Goal: Task Accomplishment & Management: Manage account settings

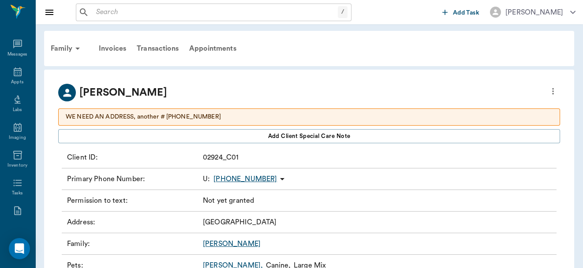
click at [418, 224] on div "Address : [STREET_ADDRESS]" at bounding box center [309, 223] width 494 height 22
click at [15, 71] on icon at bounding box center [17, 72] width 11 height 11
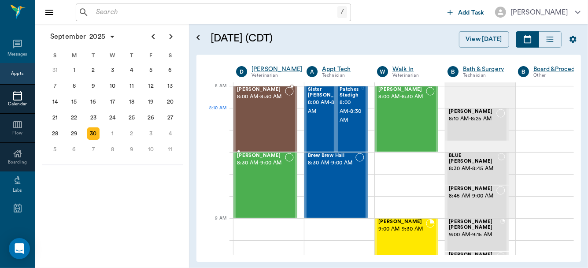
click at [262, 119] on div "[PERSON_NAME] 8:00 AM - 8:30 AM" at bounding box center [261, 119] width 48 height 64
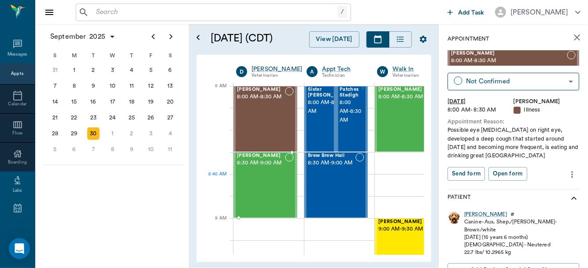
click at [260, 186] on div "[PERSON_NAME] 8:30 AM - 9:00 AM" at bounding box center [261, 185] width 48 height 64
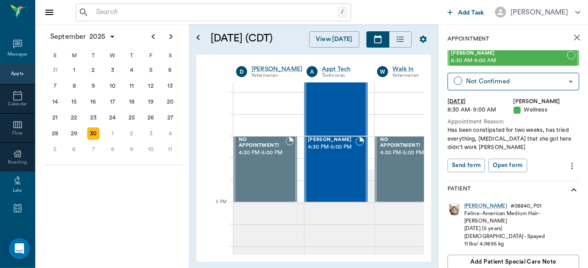
scroll to position [1089, 0]
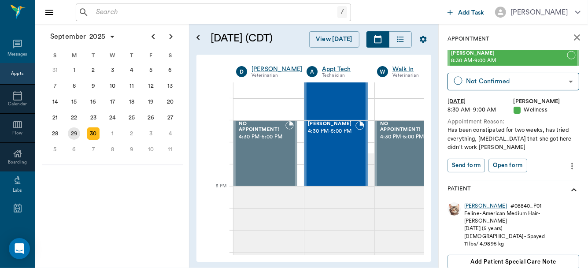
click at [72, 129] on div "29" at bounding box center [74, 133] width 12 height 12
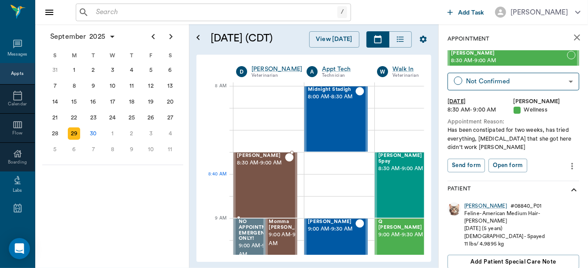
click at [272, 185] on div "Mira May 8:30 AM - 9:00 AM" at bounding box center [261, 185] width 48 height 64
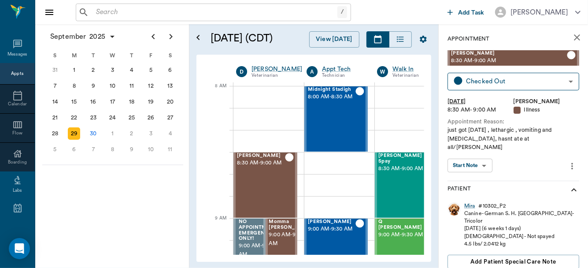
click at [478, 158] on body "/ ​ Add Task [PERSON_NAME] Nectar Messages Appts Calendar Flow Boarding Labs Im…" at bounding box center [294, 134] width 588 height 268
click at [468, 177] on button "View SOAP" at bounding box center [465, 175] width 30 height 10
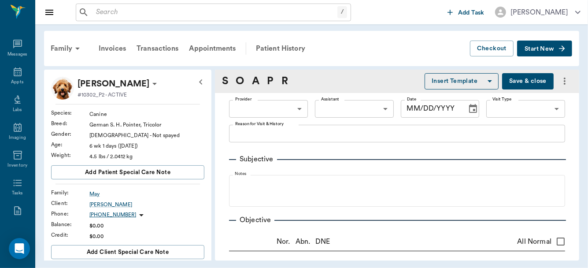
type input "63ec2f075fda476ae8351a4d"
type input "65d2be4f46e3a538d89b8c15"
type textarea "just got [DATE] , lethargic , vomiting and [MEDICAL_DATA], hasnt ate at all/[PE…"
radio input "true"
type textarea "Fleas+"
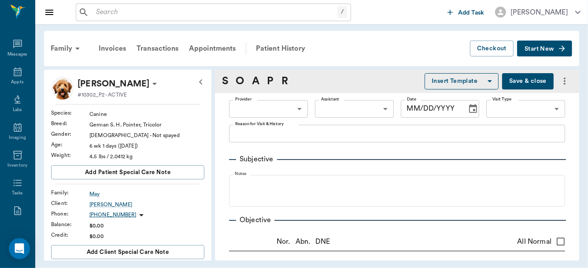
radio input "true"
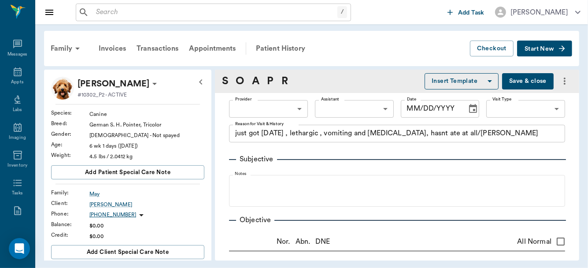
radio input "true"
type textarea "lt. pink"
radio input "true"
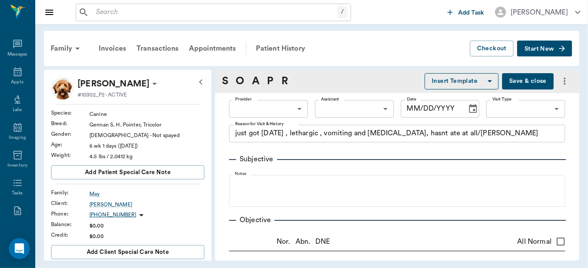
radio input "true"
type textarea "no pain on [MEDICAL_DATA], no blockages noted"
radio input "true"
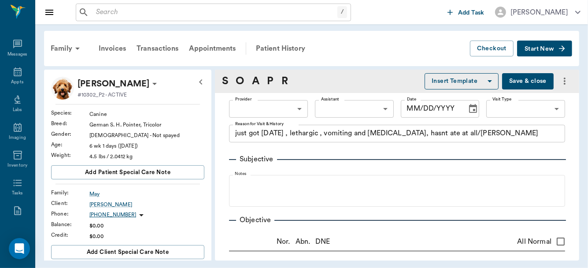
radio input "true"
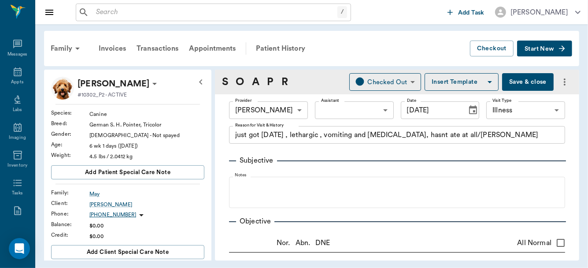
type input "[DATE]"
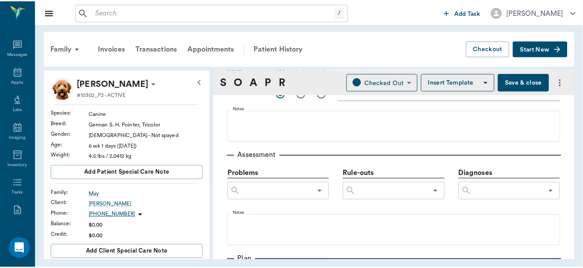
scroll to position [452, 0]
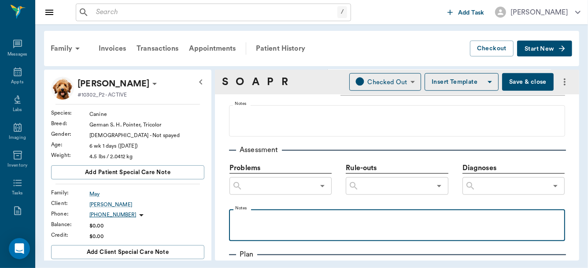
click at [245, 216] on p at bounding box center [397, 219] width 327 height 11
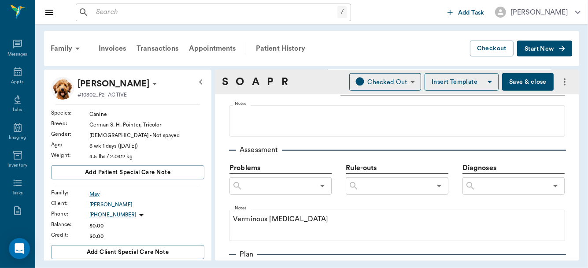
click at [520, 80] on button "Save & close" at bounding box center [528, 82] width 52 height 18
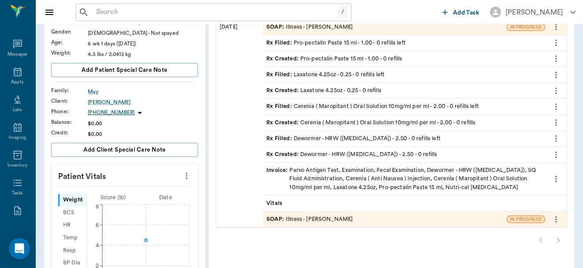
scroll to position [91, 0]
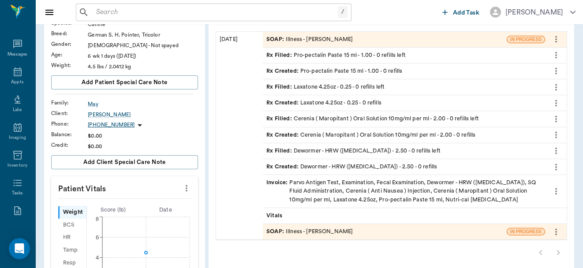
click at [378, 231] on div "SOAP : Illness - [PERSON_NAME]" at bounding box center [385, 231] width 244 height 15
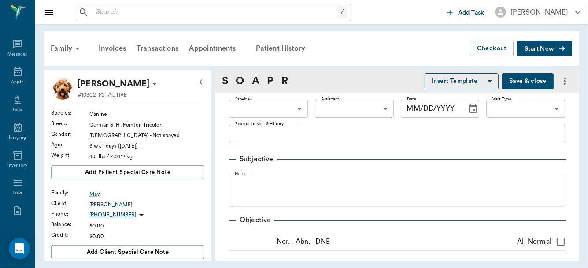
type input "63ec2f075fda476ae8351a4d"
type input "642ef10e332a41444de2bad1"
type input "65d2be4f46e3a538d89b8c15"
type textarea "just got [DATE] , lethargic , vomiting and [MEDICAL_DATA], hasnt ate at all/[PE…"
radio input "true"
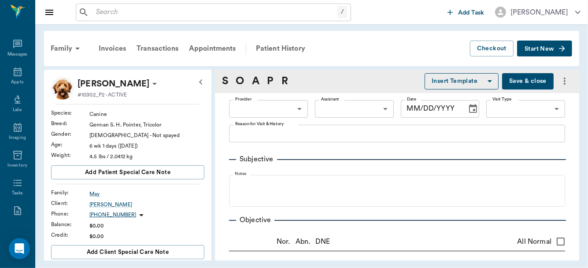
type textarea "Fleas +"
radio input "true"
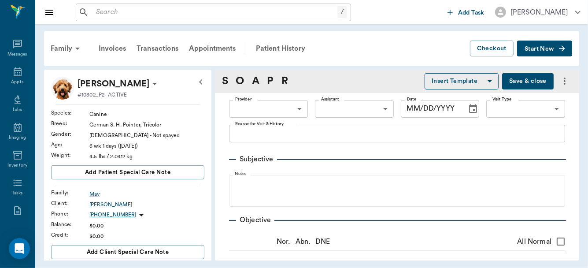
radio input "true"
type textarea "no pain on [MEDICAL_DATA], no blockages noted"
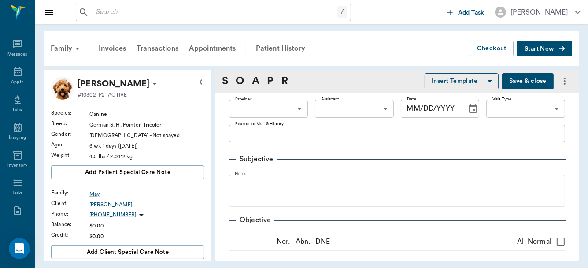
radio input "true"
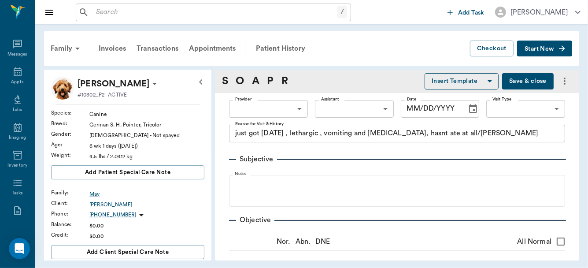
radio input "true"
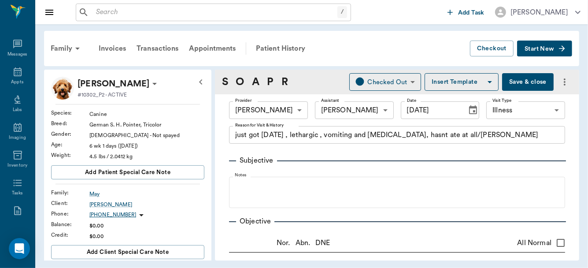
type input "[DATE]"
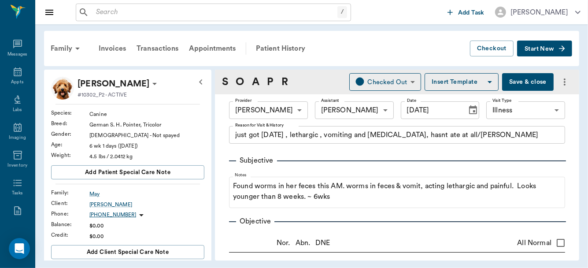
click at [525, 81] on button "Save & close" at bounding box center [528, 82] width 52 height 18
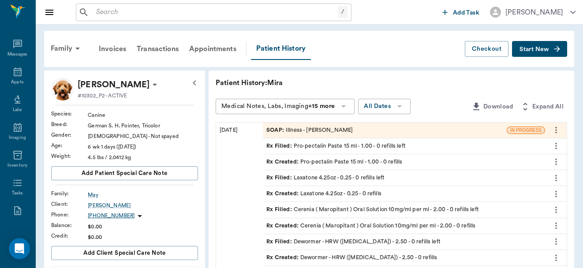
click at [556, 132] on icon "more" at bounding box center [556, 130] width 2 height 7
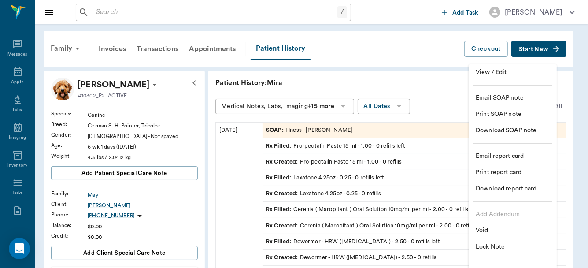
drag, startPoint x: 556, startPoint y: 132, endPoint x: 536, endPoint y: 107, distance: 31.7
click at [536, 107] on ul "View / Edit Email SOAP note Print SOAP note Download SOAP note Email report car…" at bounding box center [513, 172] width 88 height 216
drag, startPoint x: 470, startPoint y: 130, endPoint x: 446, endPoint y: 133, distance: 24.0
click at [446, 133] on div "View / Edit Email SOAP note Print SOAP note Download SOAP note Email report car…" at bounding box center [294, 141] width 588 height 253
click at [446, 133] on div at bounding box center [294, 134] width 588 height 268
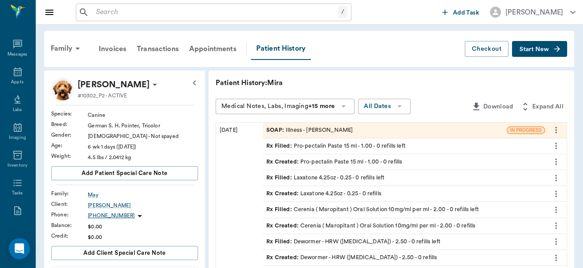
click at [554, 128] on icon "more" at bounding box center [556, 130] width 10 height 11
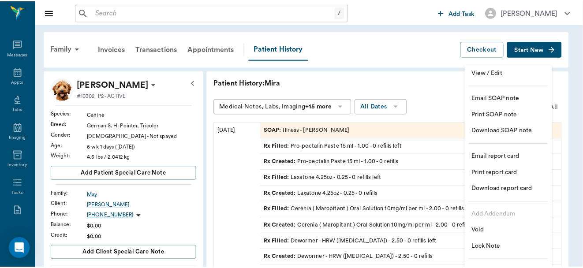
scroll to position [4, 0]
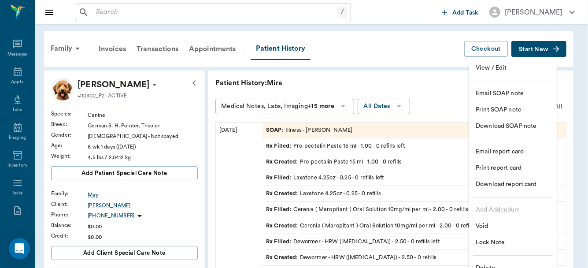
click at [482, 223] on span "Void" at bounding box center [513, 226] width 74 height 9
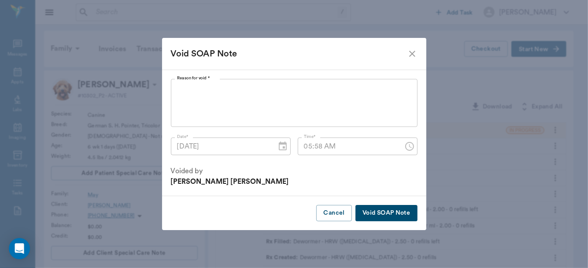
click at [394, 215] on button "Void SOAP Note" at bounding box center [387, 213] width 62 height 16
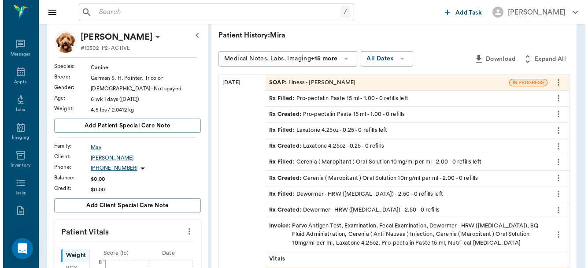
scroll to position [46, 0]
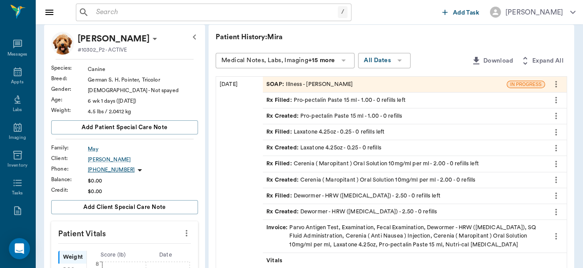
click at [554, 82] on icon "more" at bounding box center [556, 84] width 10 height 11
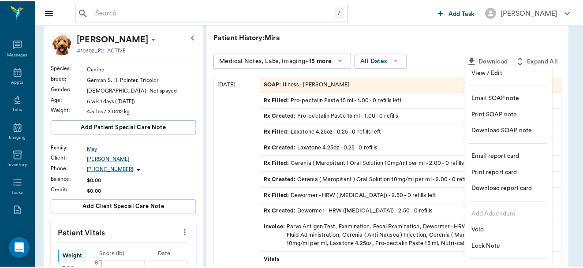
scroll to position [4, 0]
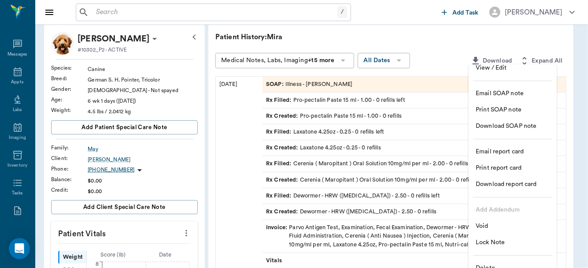
click at [486, 264] on span "Delete" at bounding box center [513, 268] width 74 height 9
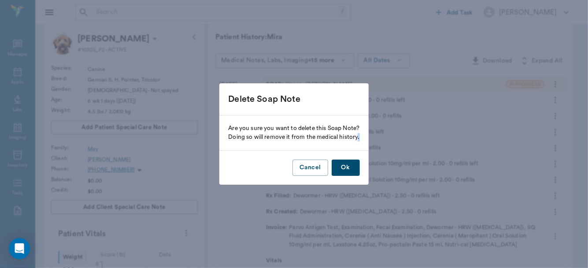
click at [343, 166] on button "Ok" at bounding box center [346, 168] width 28 height 16
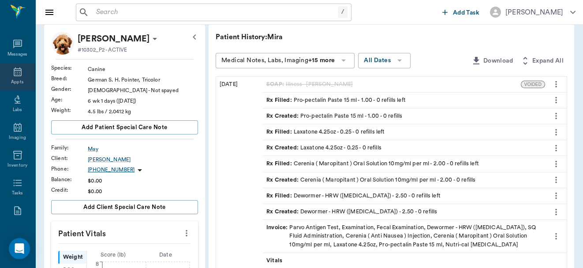
click at [16, 72] on icon at bounding box center [18, 71] width 8 height 9
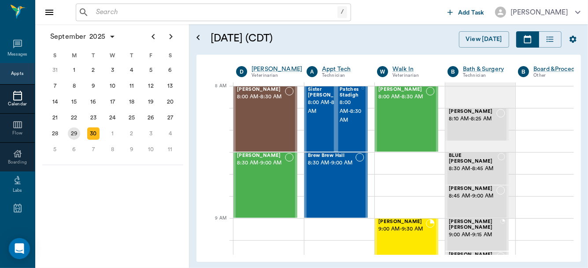
click at [74, 131] on div "29" at bounding box center [74, 133] width 12 height 12
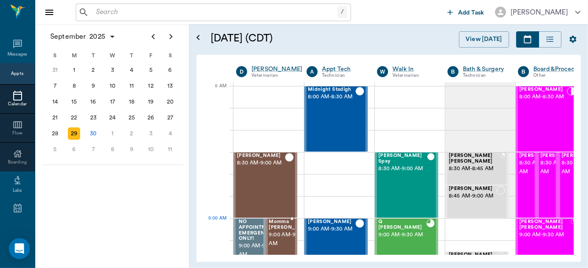
click at [279, 230] on span "Momma [PERSON_NAME]" at bounding box center [291, 224] width 44 height 11
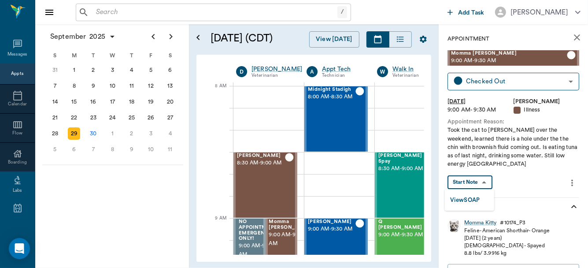
click at [475, 178] on body "/ ​ Add Task [PERSON_NAME] Nectar Messages Appts Calendar Flow Boarding Labs Im…" at bounding box center [294, 134] width 588 height 268
click at [471, 198] on button "View SOAP" at bounding box center [465, 200] width 30 height 10
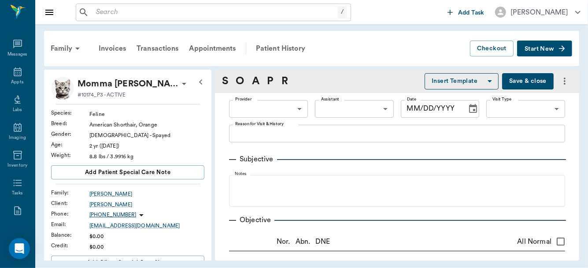
type input "63ec2f075fda476ae8351a4d"
type input "65d2be4f46e3a538d89b8c15"
type textarea "Took the cat to [PERSON_NAME] over the weekend, learned there is a hole under t…"
radio input "true"
type textarea "Shaved wound under neck, sealed. Can palpate a scar."
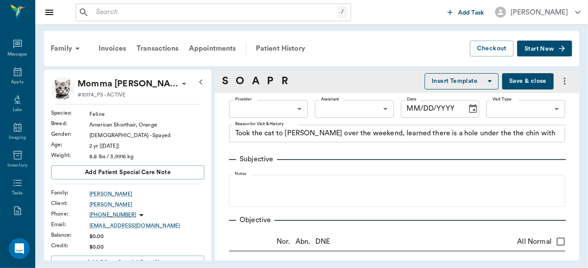
radio input "true"
type textarea "[MEDICAL_DATA] still has some wheezing sounds."
radio input "true"
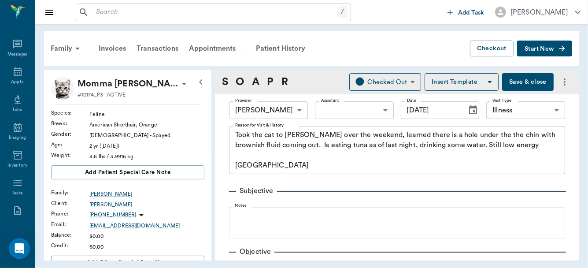
type input "[DATE]"
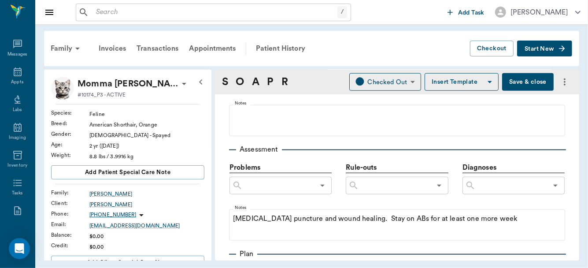
scroll to position [183, 0]
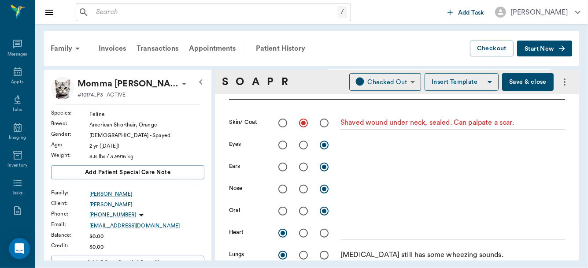
click at [524, 77] on button "Save & close" at bounding box center [528, 82] width 52 height 18
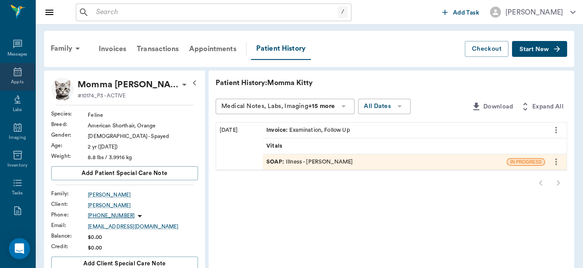
click at [16, 79] on div "Appts" at bounding box center [17, 82] width 12 height 7
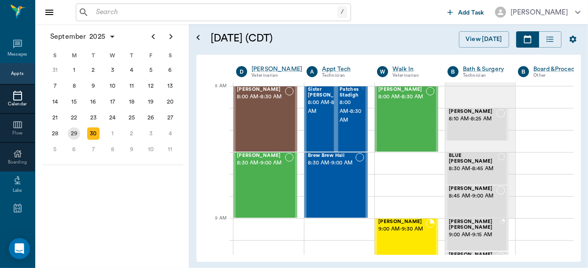
click at [72, 130] on div "29" at bounding box center [74, 133] width 12 height 12
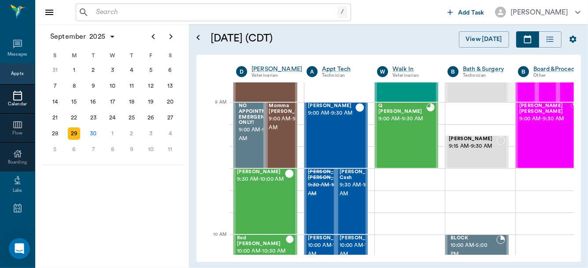
scroll to position [131, 0]
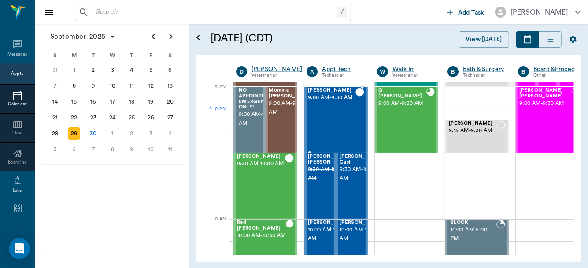
click at [336, 117] on div "[PERSON_NAME] May 9:00 AM - 9:30 AM" at bounding box center [332, 120] width 48 height 64
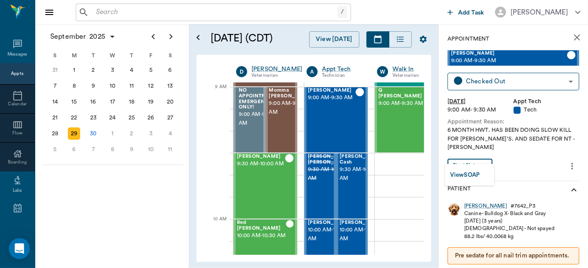
click at [480, 153] on body "/ ​ Add Task [PERSON_NAME] Nectar Messages Appts Calendar Flow Boarding Labs Im…" at bounding box center [294, 134] width 588 height 268
click at [470, 177] on button "View SOAP" at bounding box center [465, 175] width 30 height 10
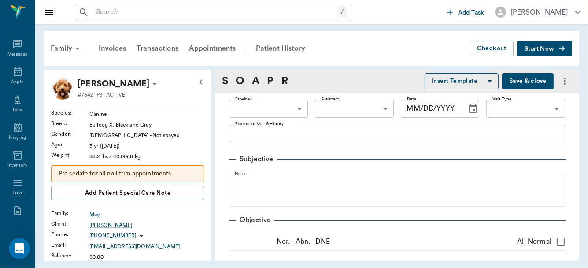
type input "682b670d8bdc6f7f8feef3db"
type input "63ec2f075fda476ae8351a4c"
type input "65d2be4f46e3a538d89b8c1a"
type textarea "6 MONTH HWT. HAS BEEN DOING SLOW KILL FOR [PERSON_NAME]'S. AND SEDATE FOR NT -[…"
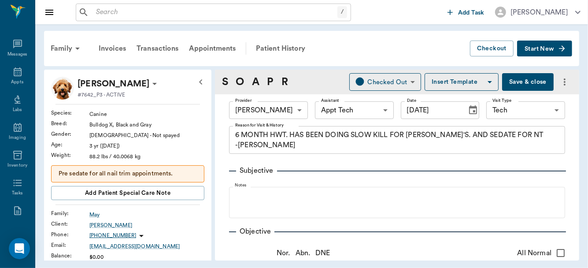
type input "[DATE]"
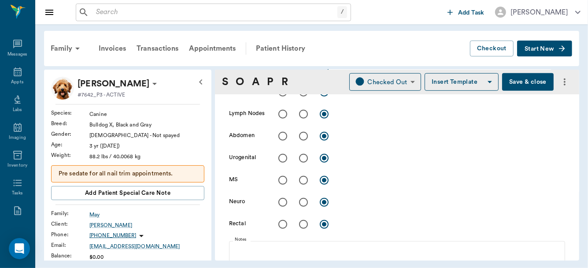
scroll to position [424, 0]
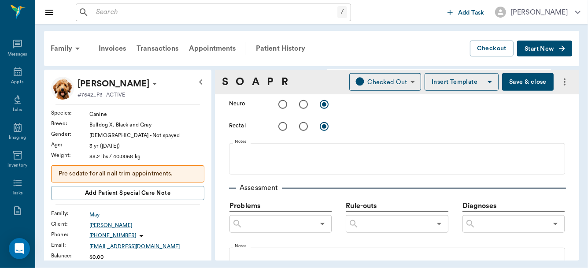
click at [582, 209] on div "Family Invoices Transactions Appointments Patient History Checkout Start New [P…" at bounding box center [311, 145] width 553 height 243
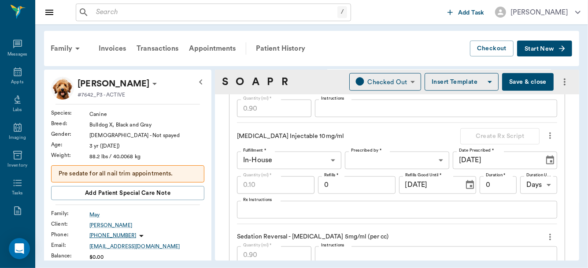
scroll to position [724, 0]
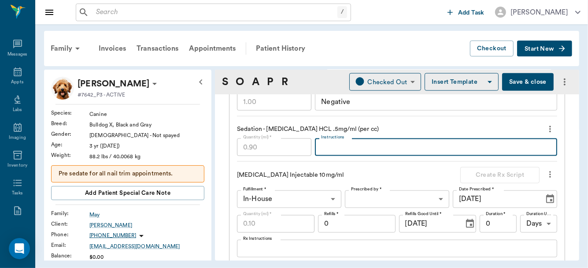
click at [339, 147] on textarea "Instructions" at bounding box center [436, 147] width 230 height 10
type textarea "IV"
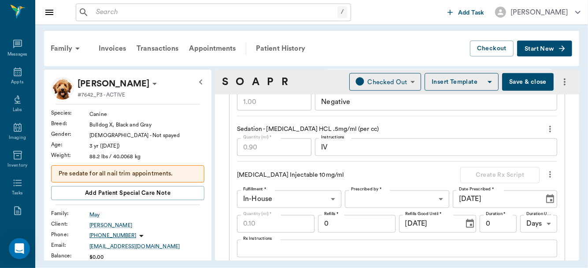
drag, startPoint x: 544, startPoint y: 186, endPoint x: 576, endPoint y: 204, distance: 36.3
click at [576, 204] on div "S O A P R Checked Out CHECKED_OUT ​ Insert Template Save & close Provider [PERS…" at bounding box center [397, 165] width 364 height 191
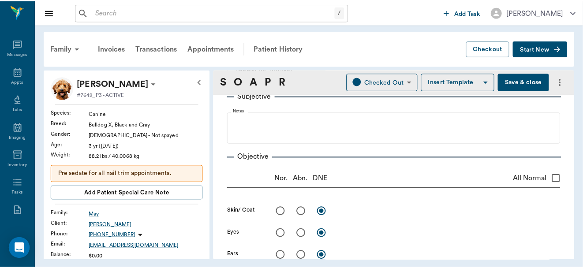
scroll to position [0, 0]
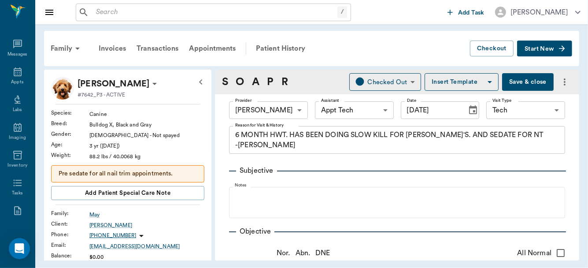
click at [527, 82] on button "Save & close" at bounding box center [528, 82] width 52 height 18
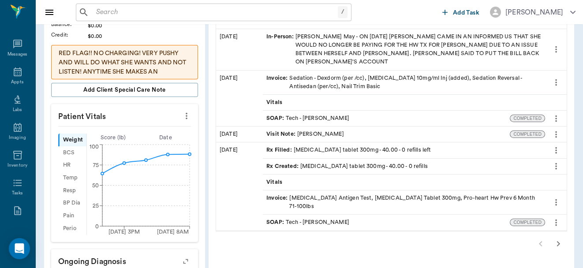
scroll to position [237, 0]
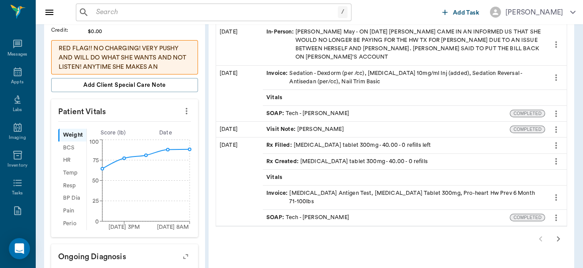
click at [558, 234] on icon "button" at bounding box center [558, 239] width 11 height 11
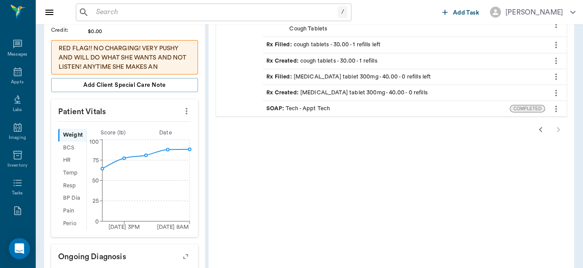
drag, startPoint x: 566, startPoint y: 197, endPoint x: 582, endPoint y: 185, distance: 19.8
click at [582, 185] on div "Family Invoices Transactions Appointments Patient History Checkout Start New [P…" at bounding box center [308, 123] width 547 height 673
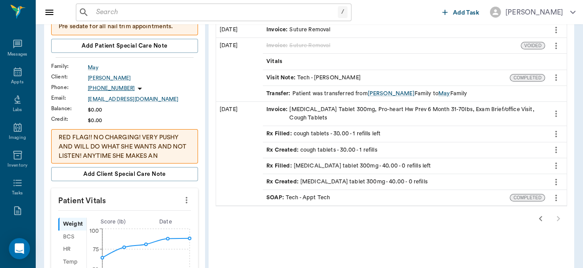
scroll to position [151, 0]
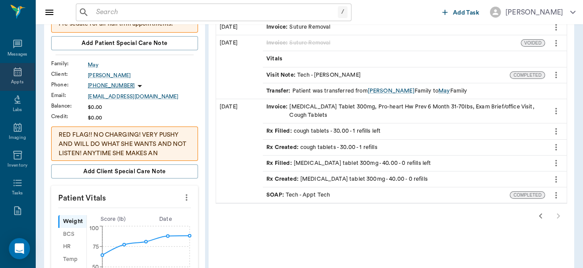
click at [13, 77] on div "Appts" at bounding box center [17, 77] width 35 height 28
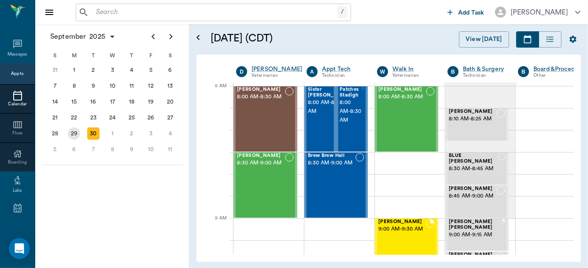
click at [75, 131] on div "29" at bounding box center [74, 133] width 12 height 12
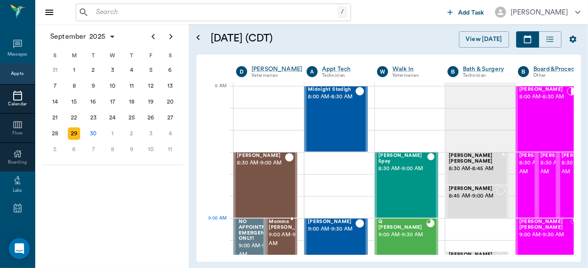
click at [279, 228] on span "Momma [PERSON_NAME]" at bounding box center [291, 224] width 44 height 11
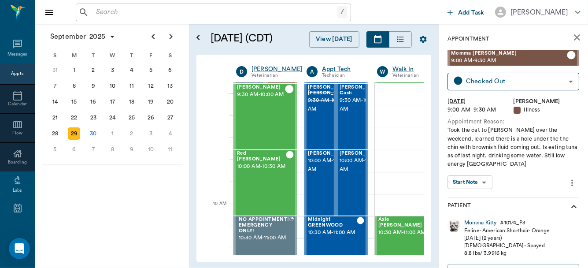
scroll to position [146, 0]
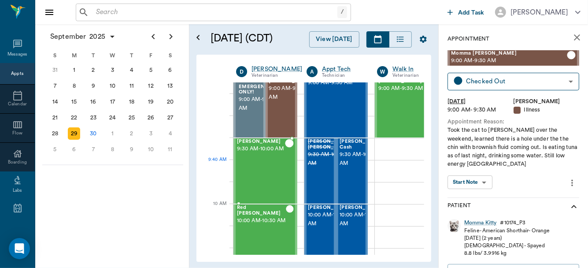
click at [256, 168] on div "[PERSON_NAME] 9:30 AM - 10:00 AM" at bounding box center [261, 171] width 48 height 64
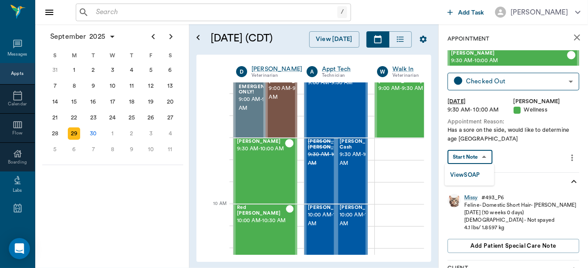
click at [483, 156] on body "/ ​ Add Task [PERSON_NAME] Nectar Messages Appts Calendar Flow Boarding Labs Im…" at bounding box center [294, 134] width 588 height 268
click at [476, 172] on button "View SOAP" at bounding box center [465, 175] width 30 height 10
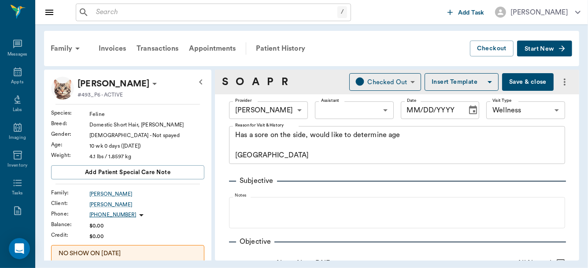
type input "63ec2f075fda476ae8351a4d"
type input "65d2be4f46e3a538d89b8c14"
type textarea "Has a sore on the side, would like to determine age [GEOGRAPHIC_DATA]"
radio input "true"
type textarea "Wound on L thorax and ventral abd, healed up."
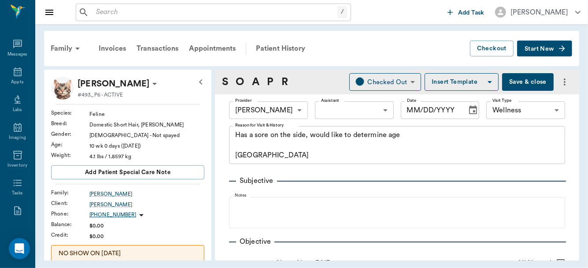
radio input "true"
type textarea "Has lower lip [MEDICAL_DATA] that is healing up"
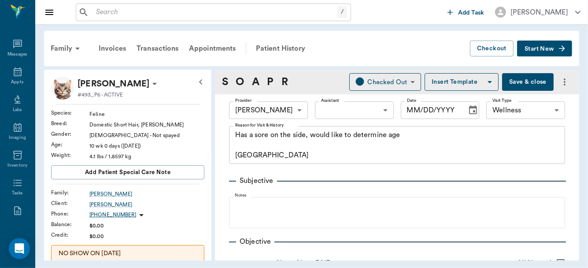
radio input "true"
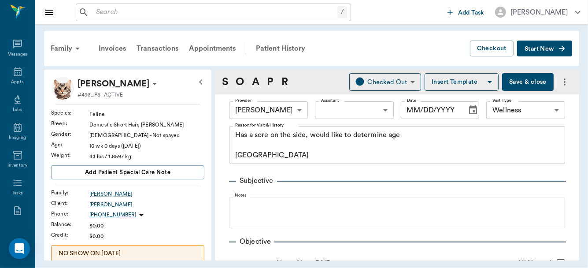
radio input "true"
type input "[DATE]"
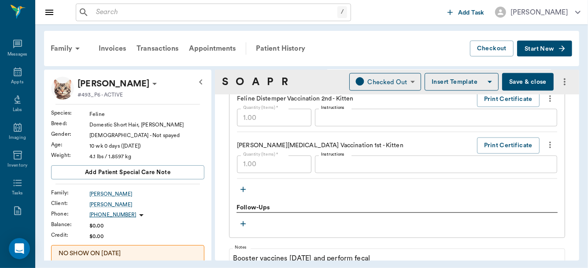
scroll to position [816, 0]
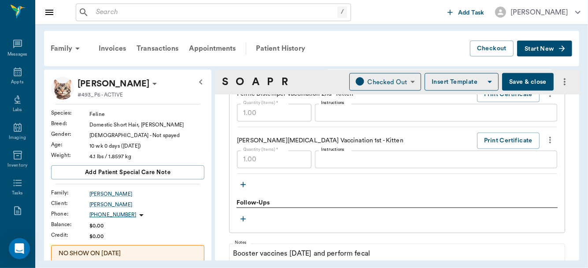
click at [524, 81] on button "Save & close" at bounding box center [528, 82] width 52 height 18
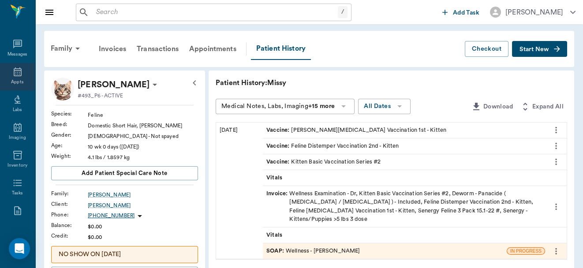
click at [12, 72] on icon at bounding box center [17, 72] width 11 height 11
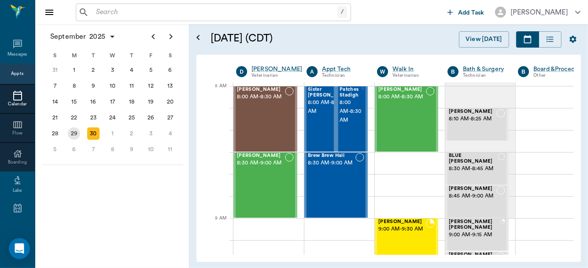
click at [73, 131] on div "29" at bounding box center [74, 133] width 12 height 12
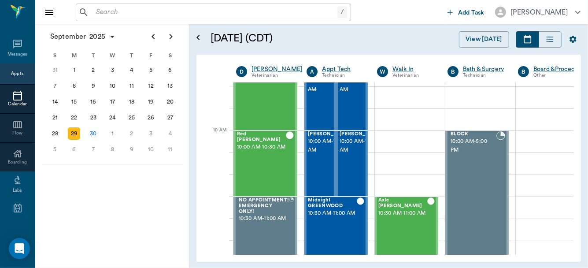
scroll to position [220, 0]
click at [253, 166] on div "Red [PERSON_NAME] 10:00 AM - 10:30 AM" at bounding box center [261, 163] width 49 height 64
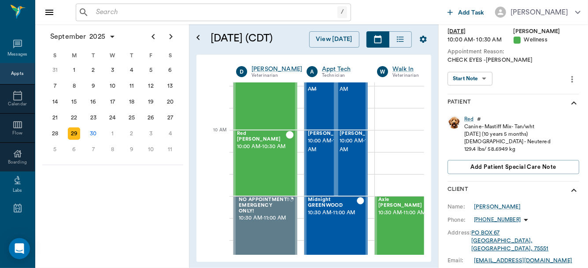
scroll to position [41, 0]
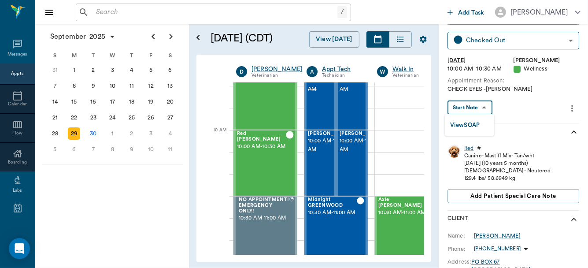
click at [483, 105] on body "/ ​ Add Task [PERSON_NAME] Nectar Messages Appts Calendar Flow Boarding Labs Im…" at bounding box center [294, 134] width 588 height 268
click at [471, 122] on button "View SOAP" at bounding box center [465, 125] width 30 height 10
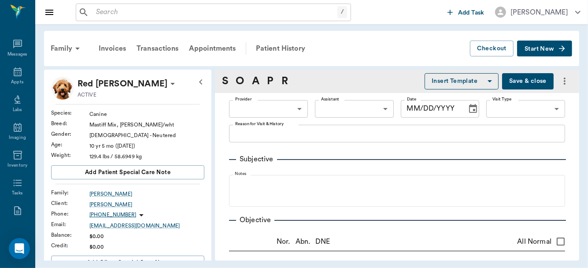
type input "63ec2f075fda476ae8351a4d"
type input "65d2be4f46e3a538d89b8c14"
type textarea "CHECK EYES -[PERSON_NAME]"
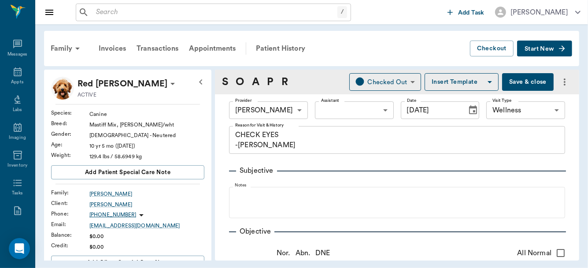
type input "[DATE]"
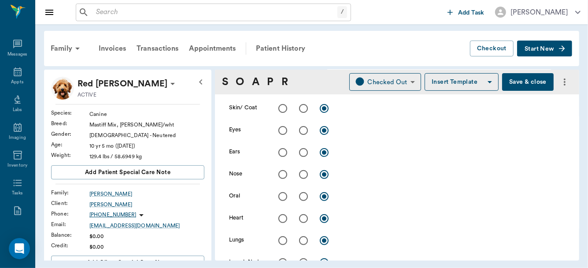
scroll to position [163, 0]
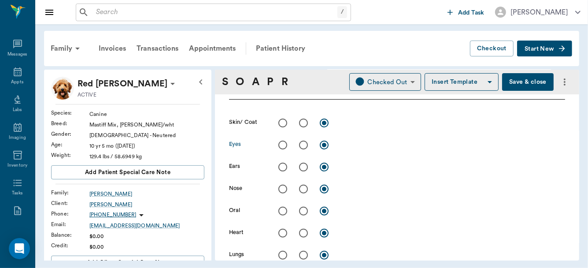
click at [304, 146] on input "radio" at bounding box center [303, 145] width 19 height 19
radio input "true"
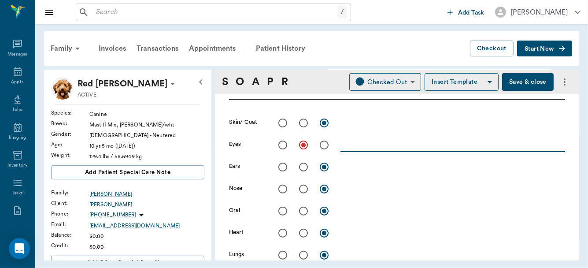
click at [352, 149] on textarea at bounding box center [453, 145] width 225 height 10
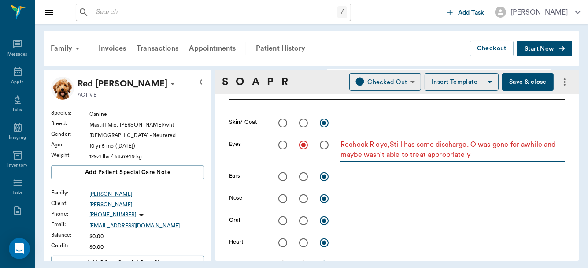
type textarea "Recheck R eye,Still has some discharge. O was gone for awhile and maybe wasn't …"
drag, startPoint x: 341, startPoint y: 145, endPoint x: 482, endPoint y: 163, distance: 142.7
click at [482, 163] on div "Recheck R eye,Still has some discharge. O was gone for awhile and maybe wasn't …" at bounding box center [453, 150] width 225 height 28
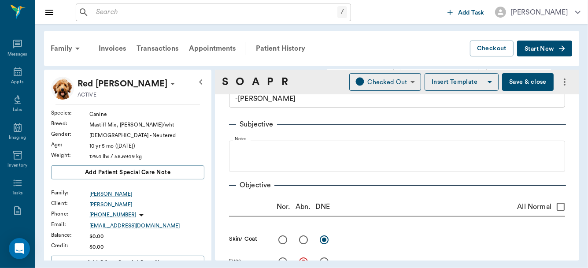
scroll to position [44, 0]
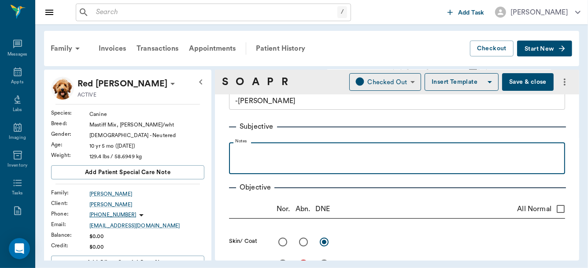
click at [289, 153] on p at bounding box center [397, 152] width 327 height 11
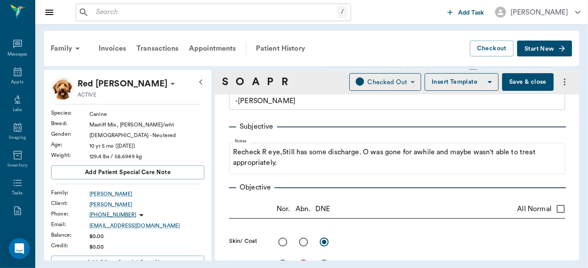
click at [324, 60] on div "Family Invoices Transactions Appointments Patient History Checkout Start New" at bounding box center [311, 48] width 535 height 35
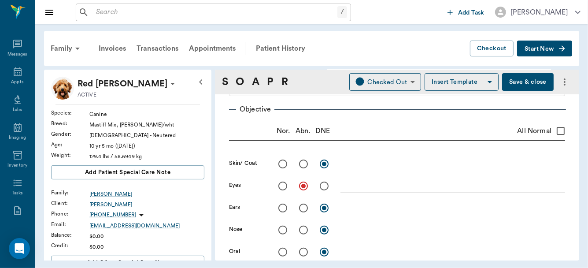
scroll to position [135, 0]
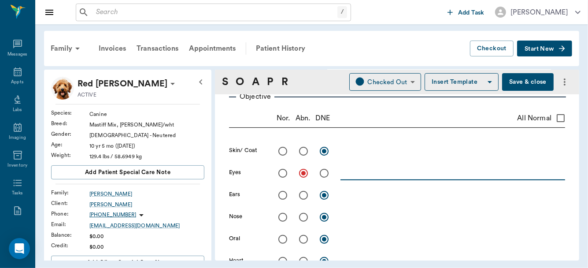
click at [381, 170] on textarea at bounding box center [453, 173] width 225 height 10
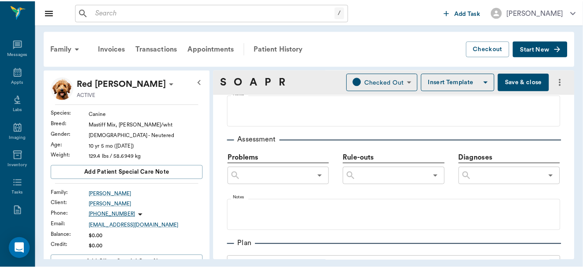
scroll to position [516, 0]
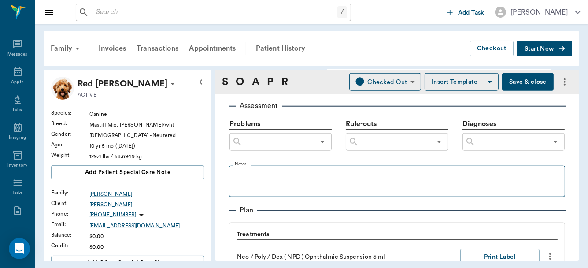
type textarea "No discharge [DATE]. Possible [MEDICAL_DATA] at edges of lower lid. Lower lid a…"
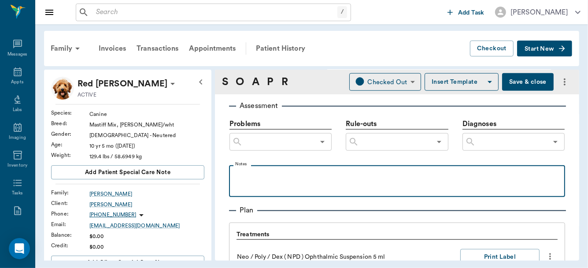
click at [259, 177] on p at bounding box center [397, 175] width 327 height 11
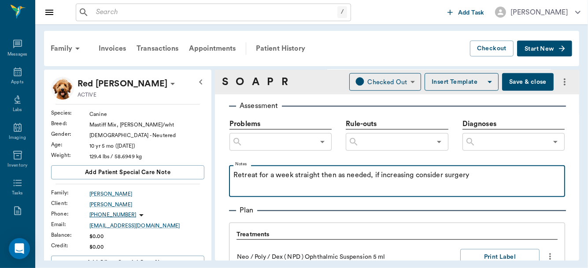
click at [264, 176] on div "Retreat for a week straight then as needed, if increasing consider surgery" at bounding box center [397, 181] width 327 height 22
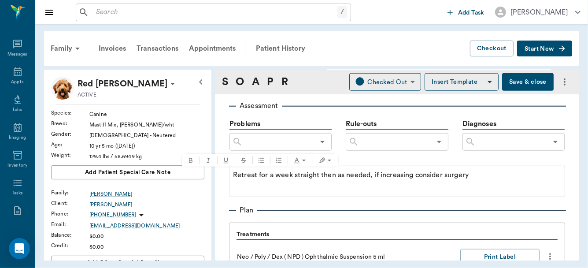
click at [530, 75] on button "Save & close" at bounding box center [528, 82] width 52 height 18
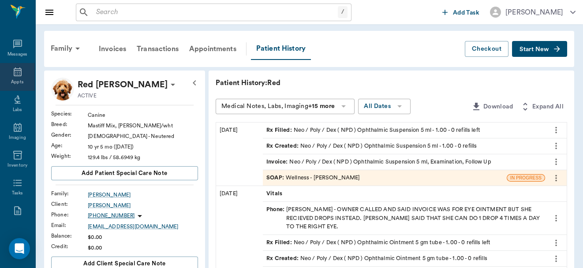
click at [10, 78] on div "Appts" at bounding box center [17, 77] width 35 height 28
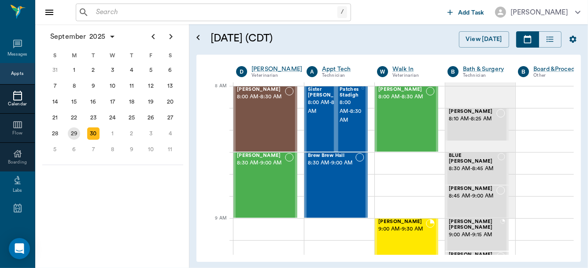
click at [71, 132] on div "29" at bounding box center [74, 133] width 12 height 12
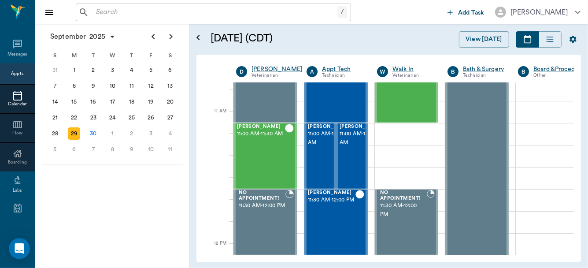
scroll to position [372, 0]
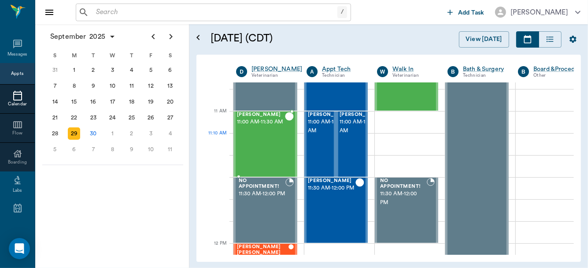
click at [254, 146] on div "ARLO TEMPLETON 11:00 AM - 11:30 AM" at bounding box center [261, 144] width 48 height 64
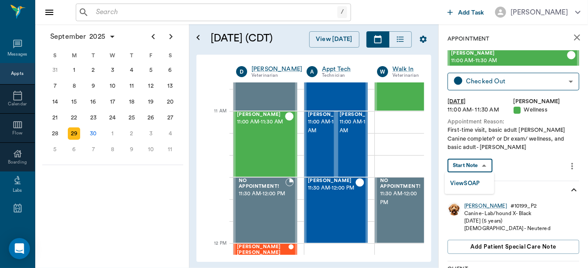
click at [480, 168] on body "/ ​ Add Task Dr. Bert Ellsworth Nectar Messages Appts Calendar Flow Boarding La…" at bounding box center [294, 134] width 588 height 268
click at [476, 180] on button "View SOAP" at bounding box center [465, 183] width 30 height 10
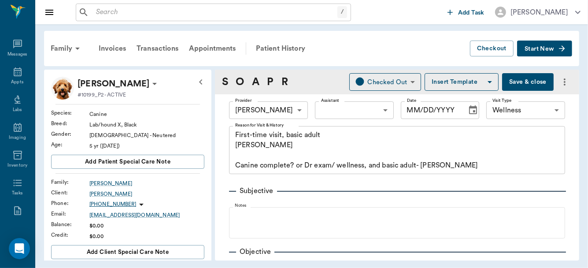
type input "63ec2f075fda476ae8351a4d"
type input "65d2be4f46e3a538d89b8c14"
type textarea "First-time visit, basic adult Christy Canine complete? or Dr exam/ wellness, an…"
type input "[DATE]"
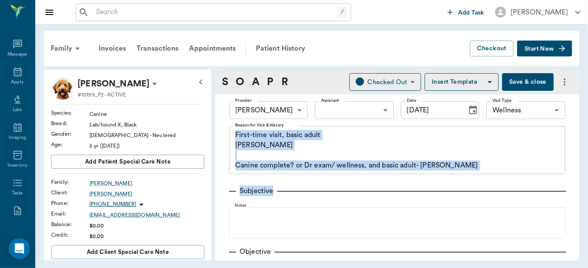
drag, startPoint x: 539, startPoint y: 183, endPoint x: 550, endPoint y: 149, distance: 36.4
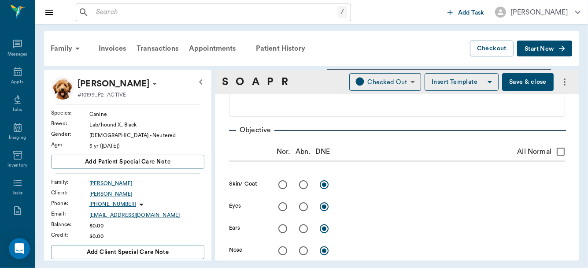
scroll to position [116, 0]
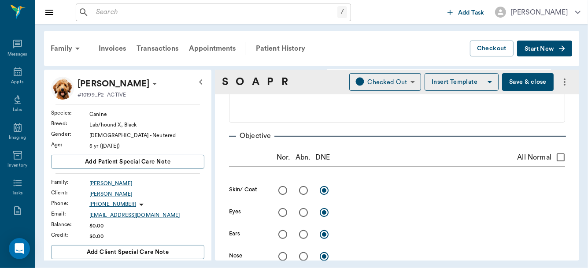
click at [554, 156] on input "All Normal" at bounding box center [561, 157] width 19 height 19
checkbox input "true"
radio input "true"
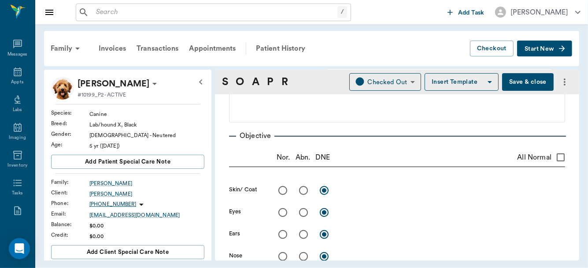
radio input "true"
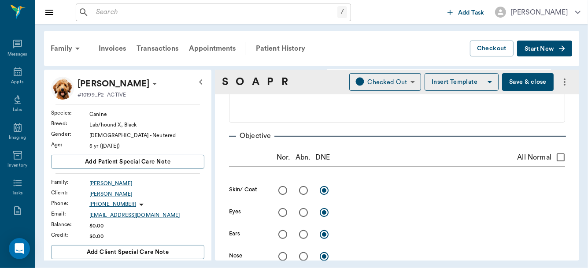
radio input "true"
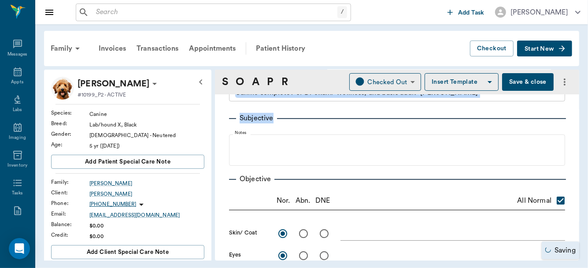
scroll to position [63, 0]
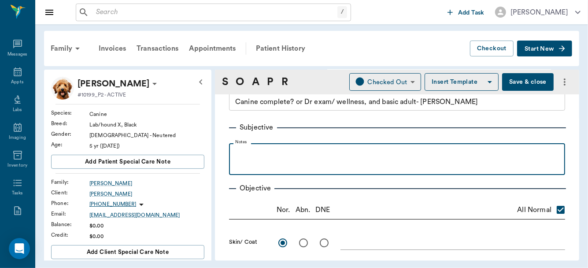
click at [265, 156] on p at bounding box center [397, 153] width 327 height 11
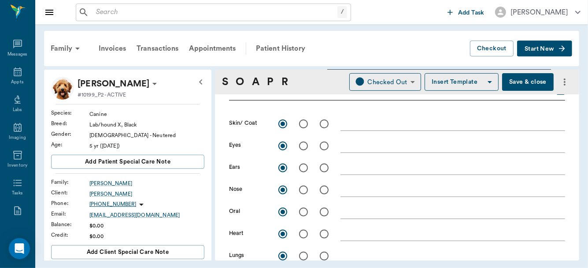
scroll to position [192, 0]
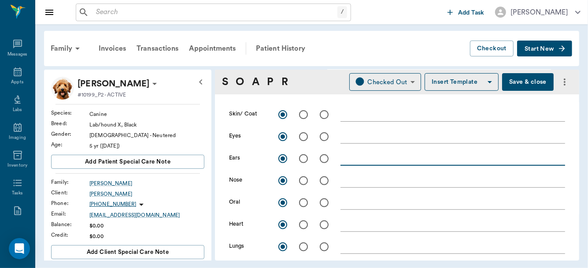
click at [357, 156] on textarea at bounding box center [453, 158] width 225 height 10
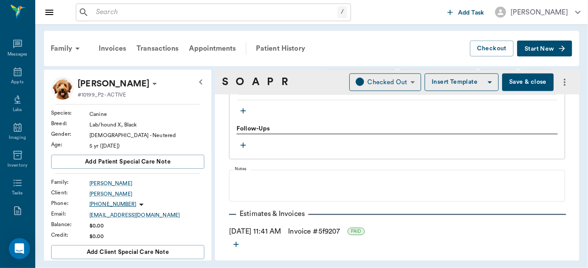
scroll to position [1280, 0]
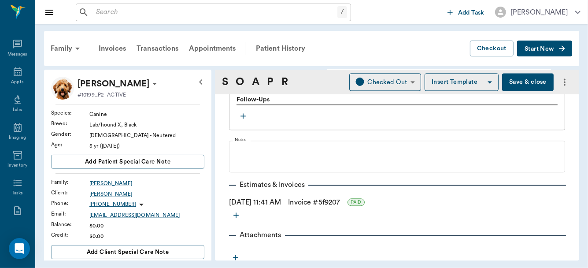
type textarea "Canals clean and normal, suspect allergies, little red"
click at [523, 82] on button "Save & close" at bounding box center [528, 82] width 52 height 18
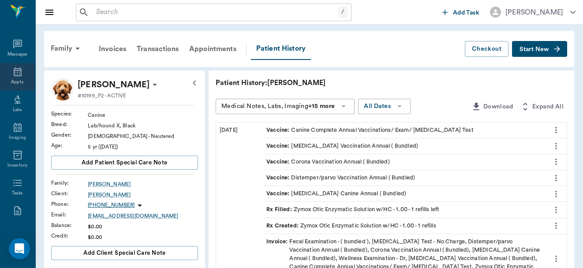
click at [16, 78] on div "Appts" at bounding box center [17, 77] width 35 height 28
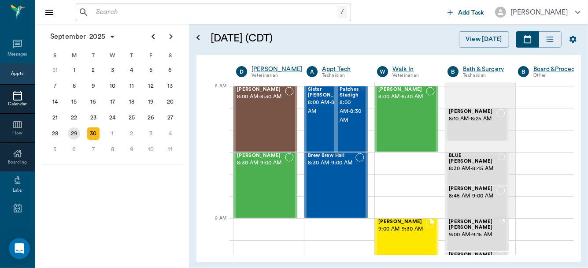
click at [73, 132] on div "29" at bounding box center [74, 133] width 12 height 12
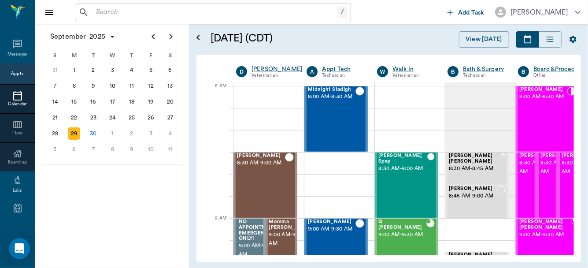
drag, startPoint x: 73, startPoint y: 132, endPoint x: 122, endPoint y: 150, distance: 52.6
click at [122, 150] on div "S M T W T F S 31 Sep 1 2 3 4 5 6 7 8 9 10 11 12 13 14 15 16 17 18 19 20 21 22 2…" at bounding box center [112, 103] width 134 height 108
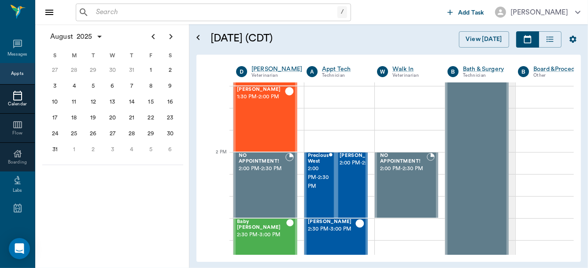
scroll to position [638, 0]
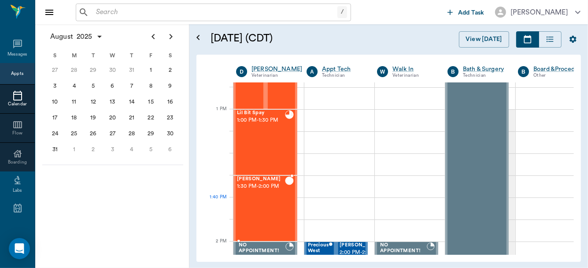
click at [273, 208] on div "Tex LUNSFORD 1:30 PM - 2:00 PM" at bounding box center [261, 208] width 48 height 64
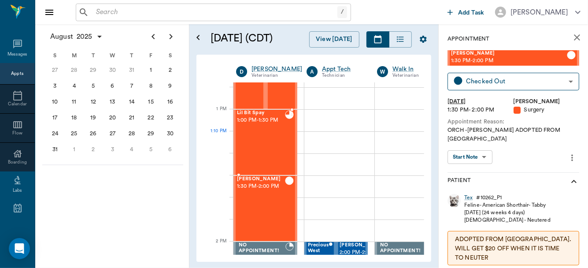
click at [276, 135] on div "Lil Bit Spay 1:00 PM - 1:30 PM" at bounding box center [261, 142] width 48 height 64
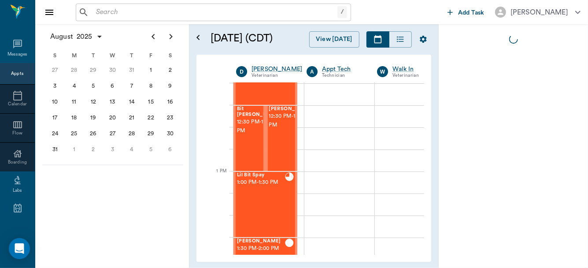
scroll to position [568, 0]
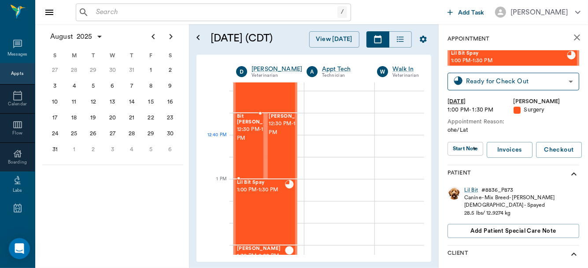
click at [249, 150] on div "Bit Vick 12:30 PM - 1:00 PM" at bounding box center [259, 146] width 44 height 64
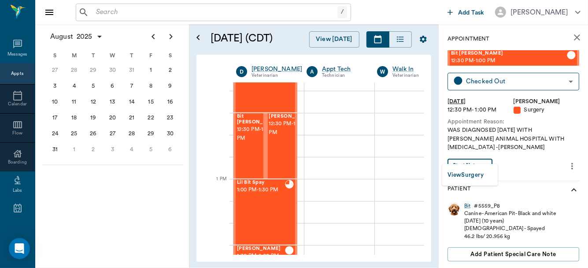
click at [483, 152] on body "/ ​ Add Task Dr. Bert Ellsworth Nectar Messages Appts Calendar Flow Boarding La…" at bounding box center [294, 134] width 588 height 268
click at [474, 173] on button "View Surgery" at bounding box center [466, 175] width 36 height 10
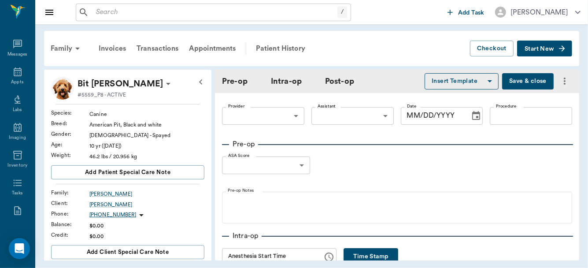
type input "63ec2f075fda476ae8351a4d"
type input "63ec2e7e52e12b0ba117b124"
type input "SPAY"
type input "1"
radio input "true"
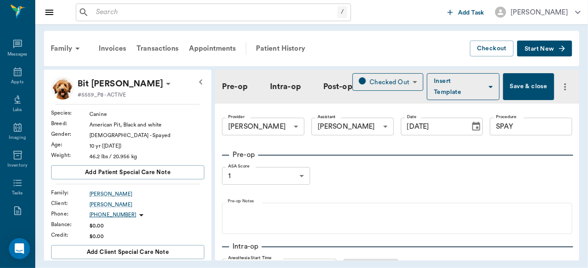
type input "[DATE]"
type input "12:11 PM"
type input "12:25 PM"
type input "01:07 PM"
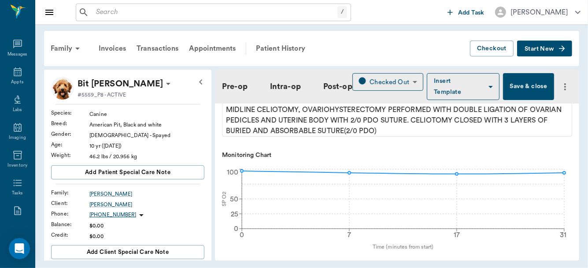
scroll to position [283, 0]
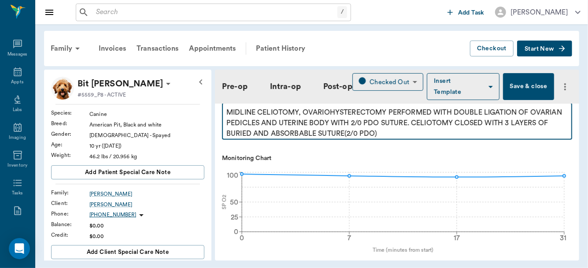
click at [465, 135] on p "MIDLINE CELIOTOMY, OVARIOHYSTERECTOMY PERFORMED WITH DOUBLE LIGATION OF OVARIAN…" at bounding box center [398, 123] width 342 height 32
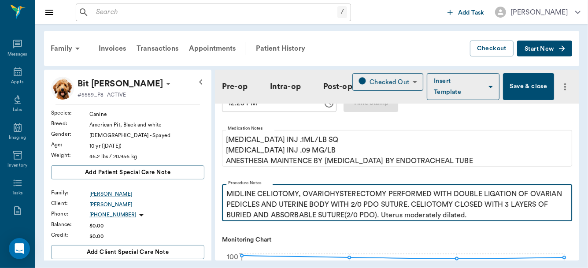
scroll to position [44, 0]
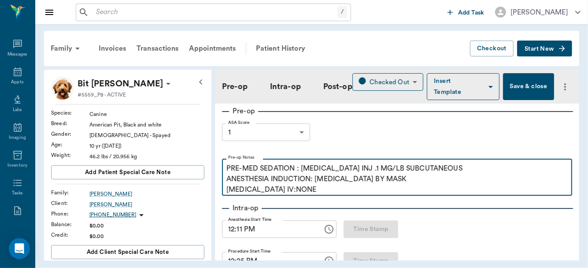
click at [361, 192] on p "PRE-MED SEDATION : ACEPROMAZINE INJ .1 MG/LB SUBCUTANEOUS ANESTHESIA INDUCTION:…" at bounding box center [398, 179] width 342 height 32
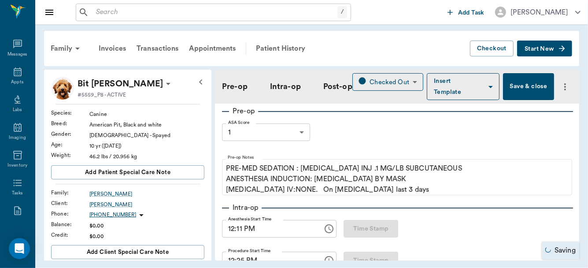
click at [528, 89] on button "Save & close" at bounding box center [528, 86] width 51 height 27
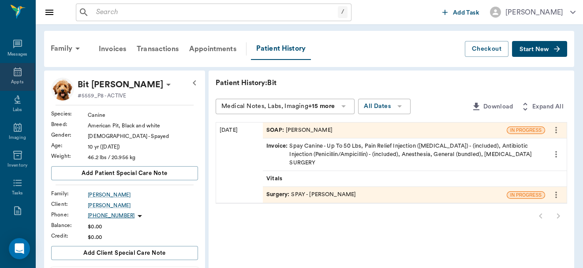
click at [18, 69] on icon at bounding box center [18, 71] width 8 height 9
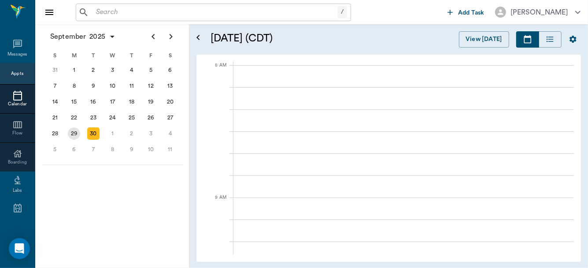
click at [76, 129] on div "29" at bounding box center [74, 133] width 12 height 12
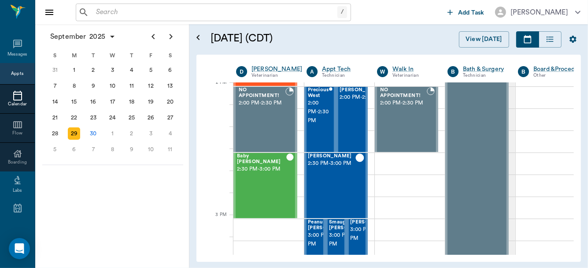
scroll to position [801, 0]
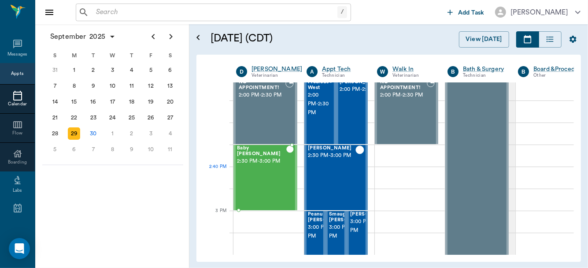
click at [259, 178] on div "Baby Kroll 2:30 PM - 3:00 PM" at bounding box center [261, 177] width 49 height 64
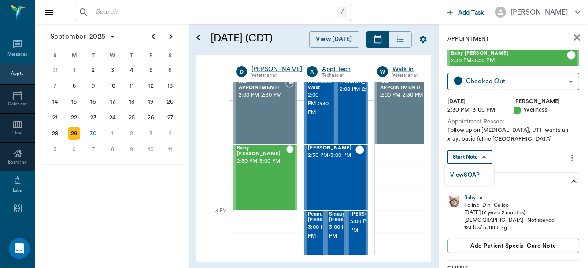
click at [479, 154] on body "/ ​ Add Task Dr. Bert Ellsworth Nectar Messages Appts Calendar Flow Boarding La…" at bounding box center [294, 134] width 588 height 268
click at [476, 175] on button "View SOAP" at bounding box center [465, 175] width 30 height 10
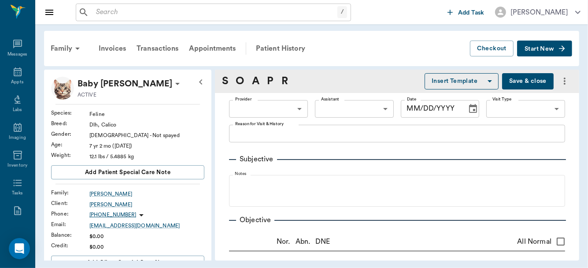
type input "63ec2f075fda476ae8351a4d"
type input "642ef10e332a41444de2bad1"
type input "65d2be4f46e3a538d89b8c14"
type textarea "Follow up on kidney stones, UTI- wants an xray, basic feline Caryn"
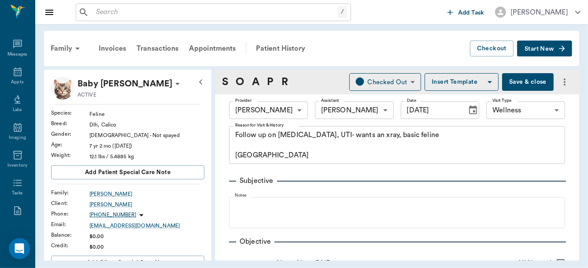
type input "[DATE]"
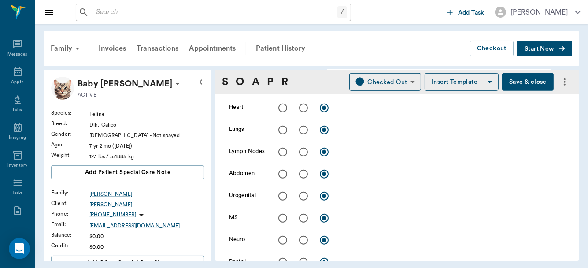
scroll to position [286, 0]
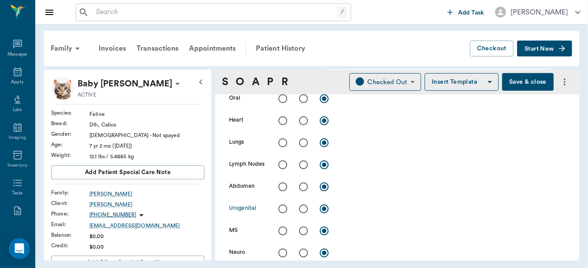
click at [301, 209] on input "radio" at bounding box center [303, 209] width 19 height 19
radio input "true"
click at [352, 208] on textarea at bounding box center [453, 209] width 225 height 10
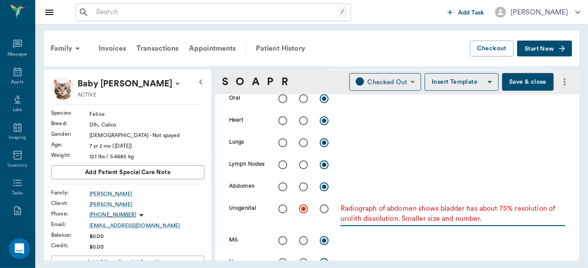
type textarea "Radiograph of abdomen shows bladder has about 75% resolution of urolith dissolu…"
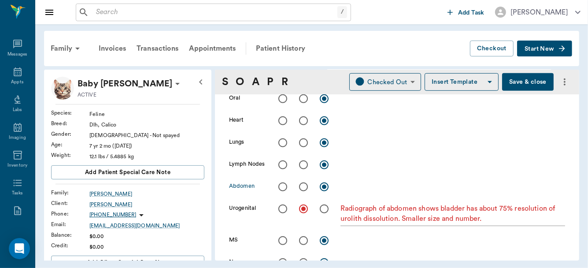
click at [283, 185] on input "radio" at bounding box center [283, 187] width 19 height 19
radio input "true"
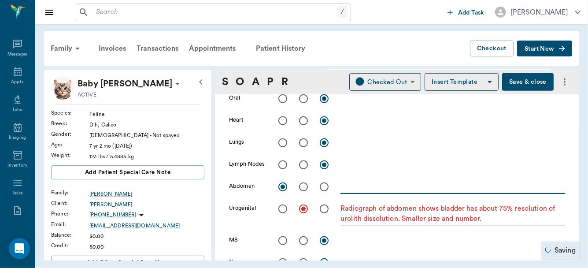
click at [349, 186] on textarea at bounding box center [453, 187] width 225 height 10
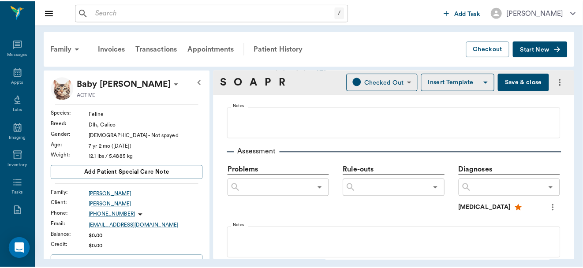
scroll to position [527, 0]
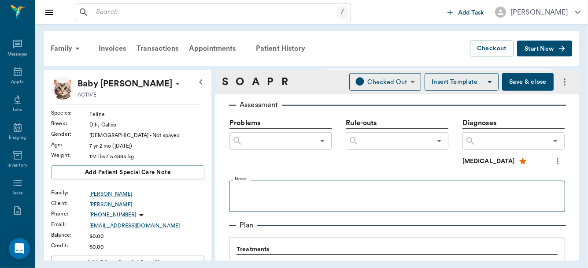
type textarea "no signs of obstipation"
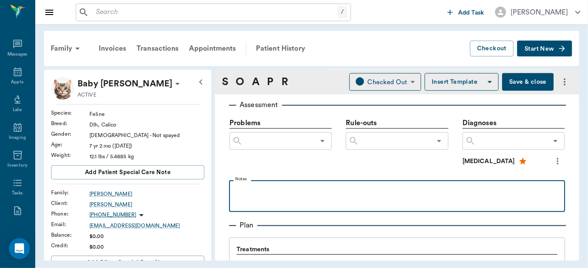
click at [287, 196] on div at bounding box center [397, 196] width 327 height 22
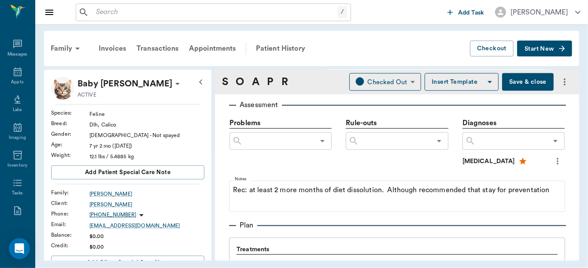
click at [509, 77] on button "Save & close" at bounding box center [528, 82] width 52 height 18
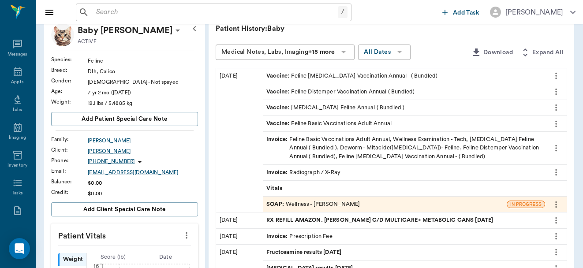
scroll to position [45, 0]
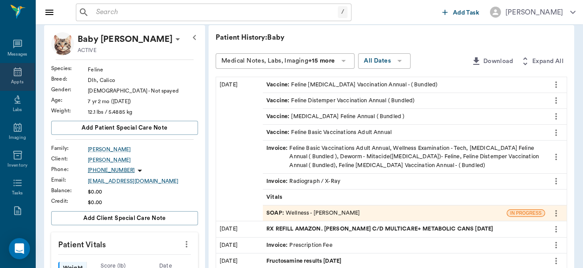
click at [15, 71] on icon at bounding box center [17, 72] width 11 height 11
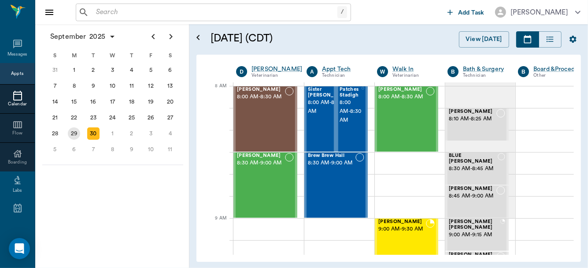
click at [71, 131] on div "29" at bounding box center [74, 133] width 12 height 12
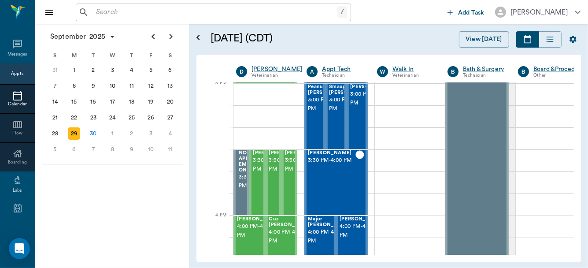
scroll to position [932, 0]
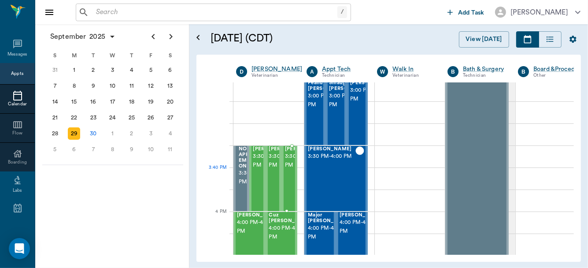
click at [287, 170] on span "3:30 PM - 4:00 PM" at bounding box center [307, 161] width 44 height 18
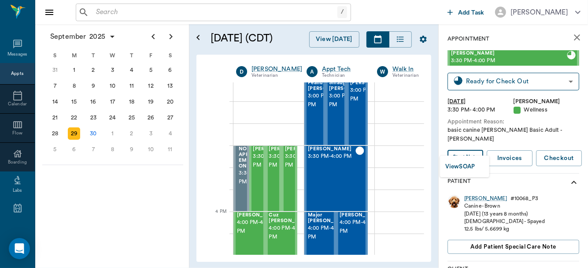
click at [473, 149] on body "/ ​ Add Task Dr. Bert Ellsworth Nectar Messages Appts Calendar Flow Boarding La…" at bounding box center [294, 134] width 588 height 268
click at [468, 167] on button "View SOAP" at bounding box center [461, 167] width 30 height 10
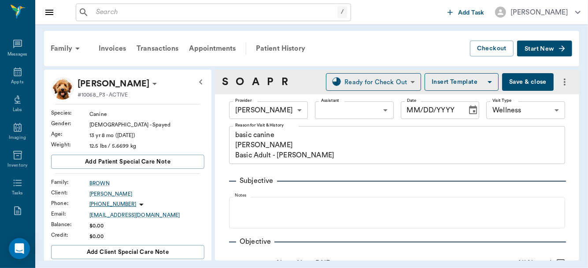
type input "63ec2f075fda476ae8351a4d"
type input "65d2be4f46e3a538d89b8c14"
type textarea "basic canine Christy Basic Adult - Hunt"
type input "[DATE]"
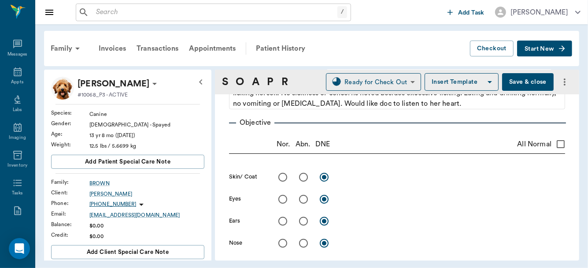
scroll to position [137, 0]
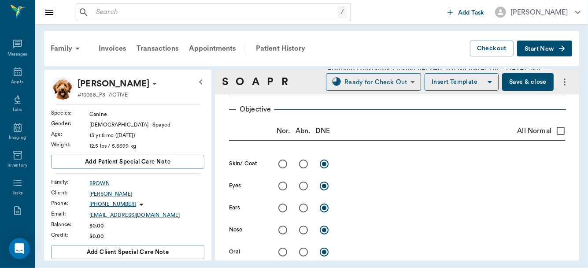
click at [552, 131] on input "All Normal" at bounding box center [561, 131] width 19 height 19
checkbox input "true"
radio input "true"
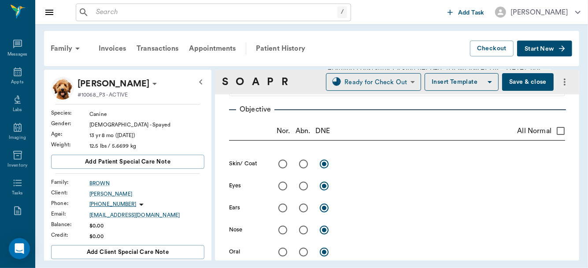
radio input "true"
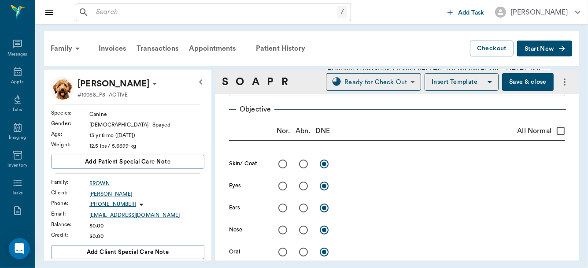
radio input "true"
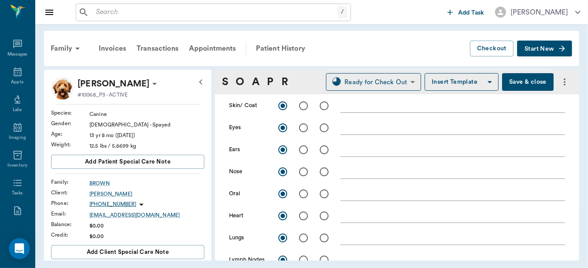
scroll to position [188, 0]
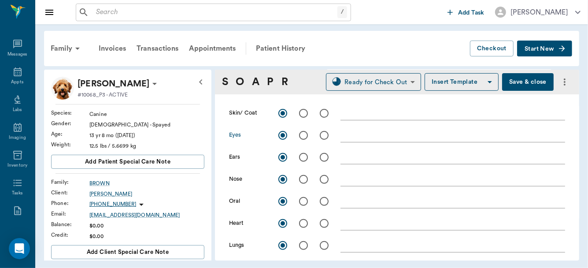
click at [303, 134] on input "radio" at bounding box center [303, 135] width 19 height 19
radio input "true"
checkbox input "false"
click at [357, 140] on div "x" at bounding box center [453, 136] width 225 height 13
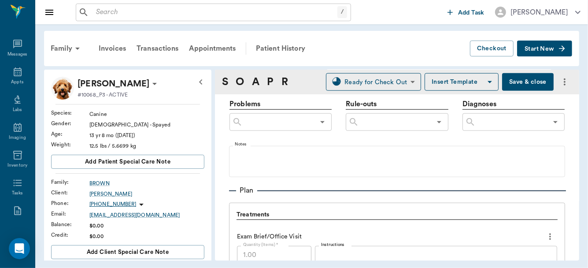
scroll to position [543, 0]
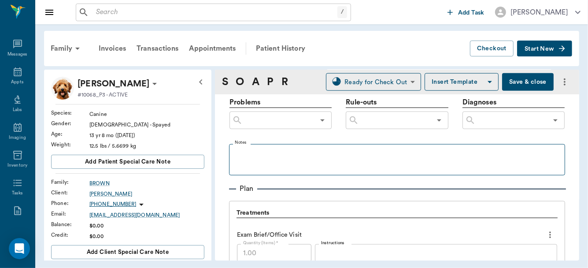
type textarea "nuclear sclerosis"
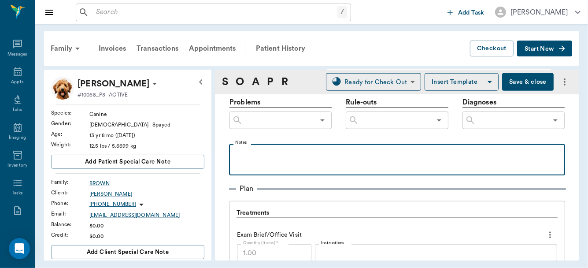
click at [274, 149] on p at bounding box center [397, 154] width 327 height 11
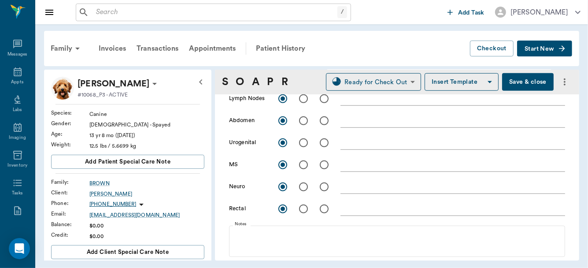
scroll to position [275, 0]
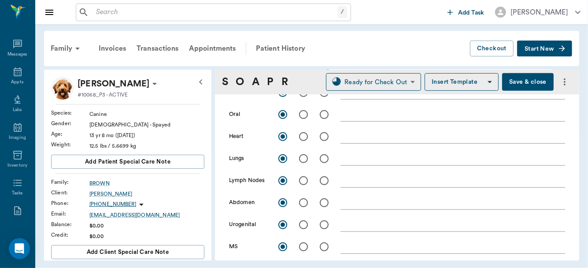
click at [520, 77] on button "Save & close" at bounding box center [528, 82] width 52 height 18
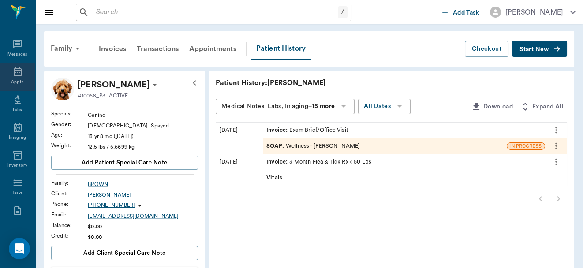
click at [13, 76] on icon at bounding box center [17, 72] width 11 height 11
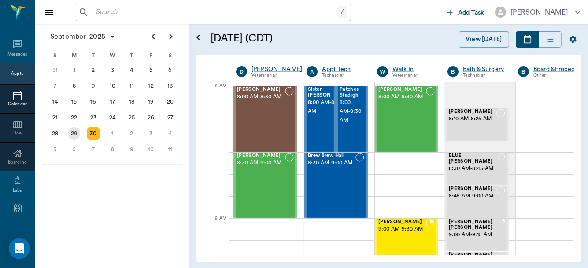
click at [74, 129] on div "29" at bounding box center [74, 133] width 12 height 12
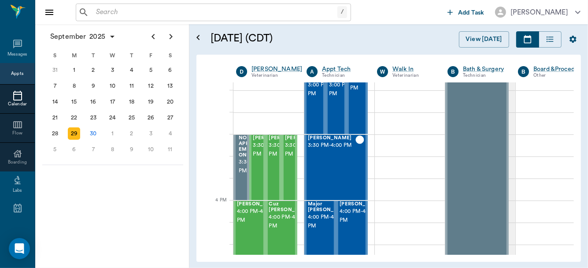
scroll to position [944, 0]
click at [331, 162] on div "JODY BROWN 3:30 PM - 4:00 PM" at bounding box center [332, 167] width 48 height 64
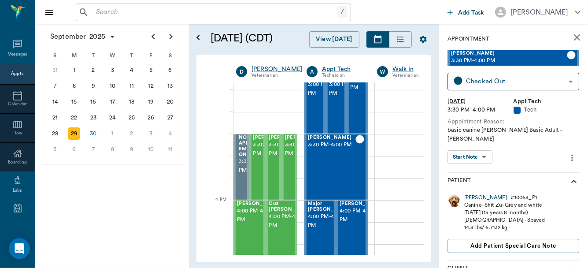
click at [482, 142] on body "/ ​ Add Task Dr. Bert Ellsworth Nectar Messages Appts Calendar Flow Boarding La…" at bounding box center [294, 134] width 588 height 268
click at [477, 163] on button "View SOAP" at bounding box center [465, 167] width 30 height 10
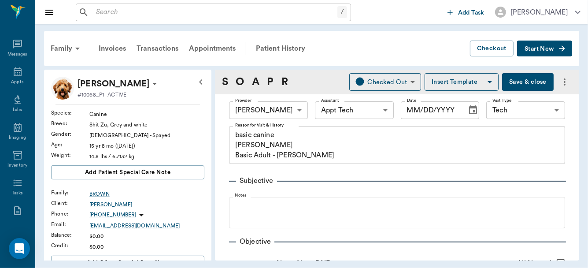
type input "682b670d8bdc6f7f8feef3db"
type input "63ec2f075fda476ae8351a4c"
type input "65d2be4f46e3a538d89b8c1a"
type textarea "basic canine Christy Basic Adult - Hunt"
type input "[DATE]"
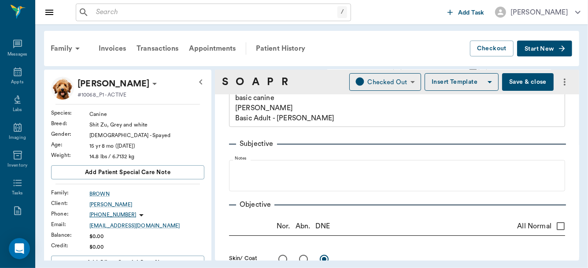
scroll to position [35, 0]
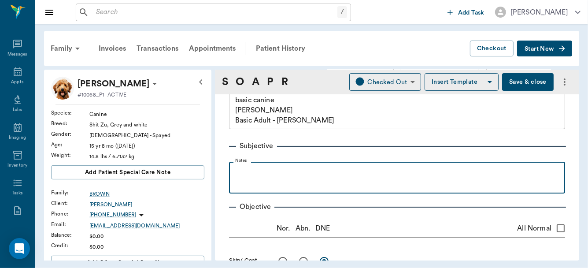
click at [292, 176] on p at bounding box center [397, 171] width 327 height 11
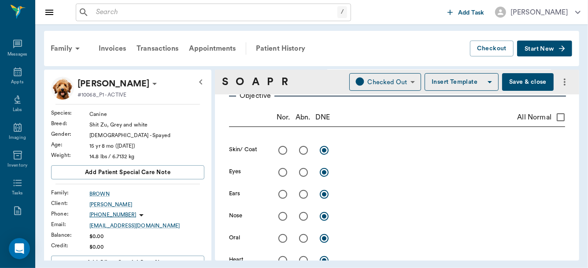
scroll to position [195, 0]
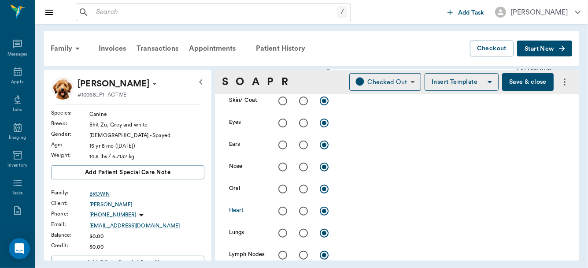
click at [283, 210] on input "radio" at bounding box center [283, 211] width 19 height 19
radio input "true"
click at [302, 231] on input "radio" at bounding box center [303, 233] width 19 height 19
radio input "true"
click at [352, 235] on textarea at bounding box center [453, 233] width 225 height 10
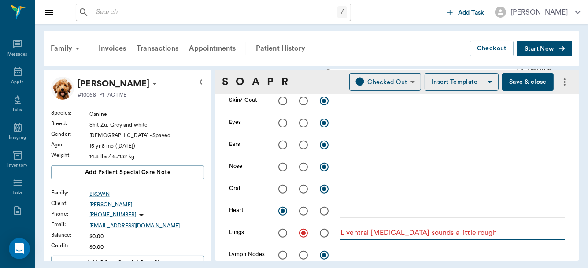
type textarea "L ventral auscultation sounds a little rough"
click at [284, 253] on input "radio" at bounding box center [283, 255] width 19 height 19
radio input "true"
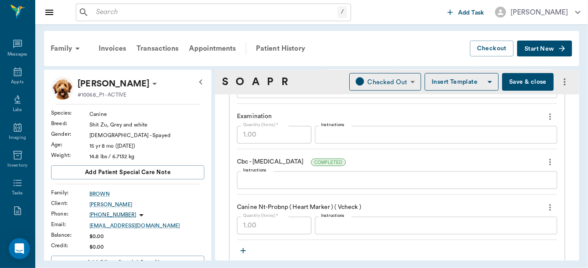
scroll to position [792, 0]
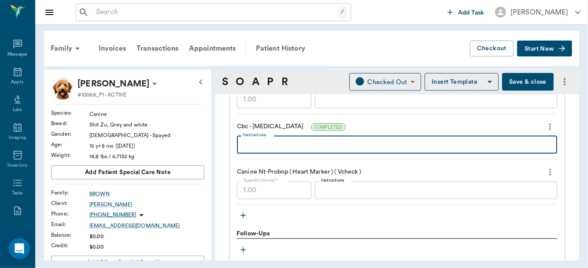
click at [313, 144] on textarea "Instructions" at bounding box center [397, 145] width 308 height 10
type textarea "normal"
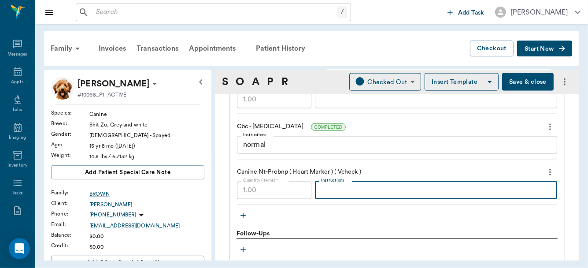
click at [336, 190] on textarea "Instructions" at bounding box center [436, 190] width 230 height 10
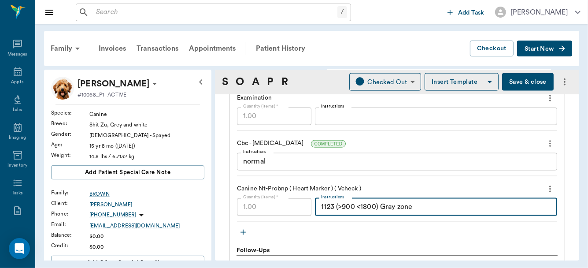
scroll to position [804, 0]
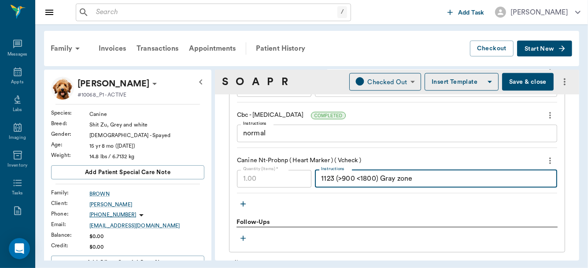
type textarea "1123 (>900 <1800) Gray zone"
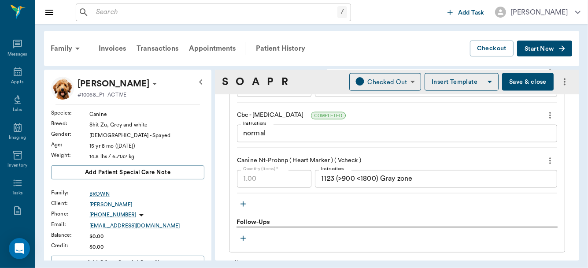
click at [518, 82] on button "Save & close" at bounding box center [528, 82] width 52 height 18
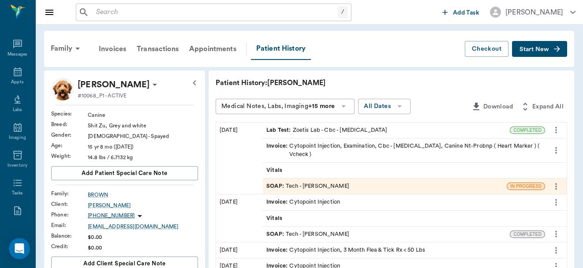
click at [531, 49] on span "Start New" at bounding box center [534, 49] width 30 height 0
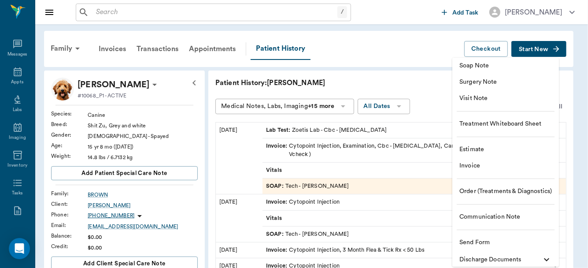
click at [480, 193] on span "Order (Treatments & Diagnostics)" at bounding box center [506, 191] width 93 height 9
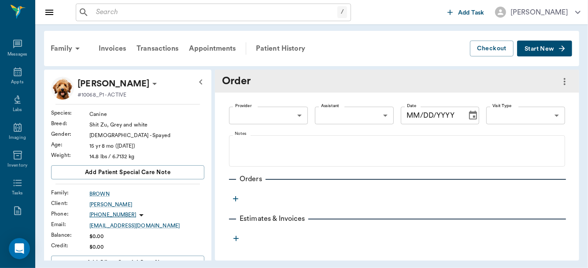
type input "[DATE]"
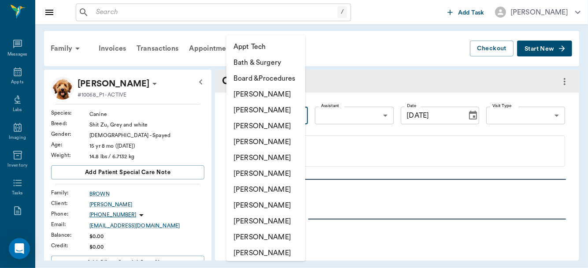
click at [302, 118] on body "/ ​ Add Task Dr. Bert Ellsworth Nectar Messages Appts Labs Imaging Inventory Ta…" at bounding box center [294, 134] width 588 height 268
click at [275, 142] on li "[PERSON_NAME]" at bounding box center [266, 142] width 79 height 16
type input "63ec2f075fda476ae8351a4d"
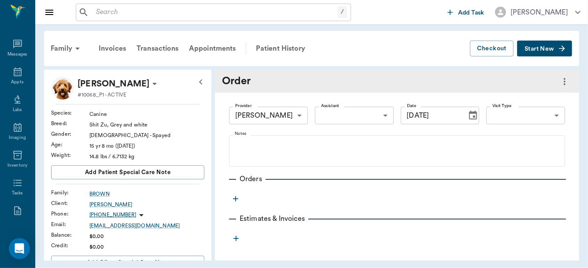
click at [234, 199] on icon "button" at bounding box center [235, 198] width 9 height 9
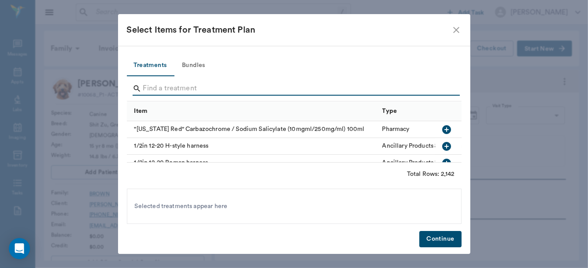
click at [217, 90] on input "Search" at bounding box center [295, 89] width 304 height 14
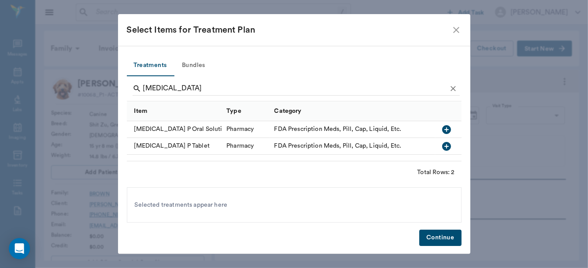
click at [446, 145] on icon "button" at bounding box center [446, 146] width 9 height 9
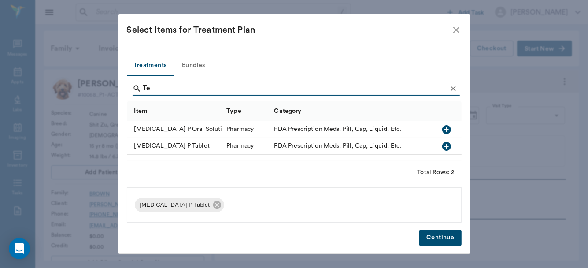
type input "T"
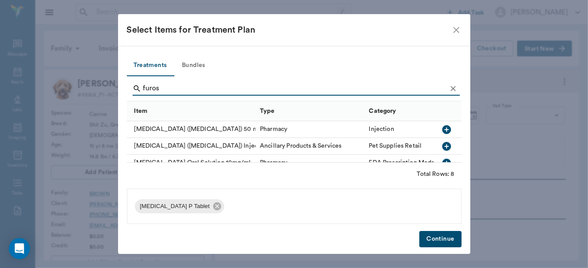
type input "furos"
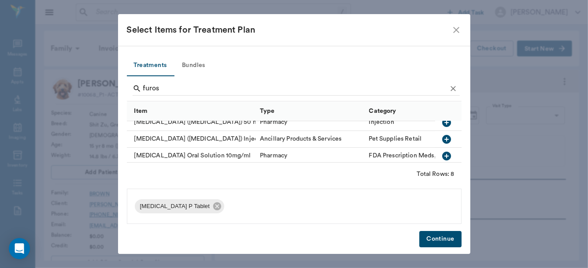
scroll to position [25, 0]
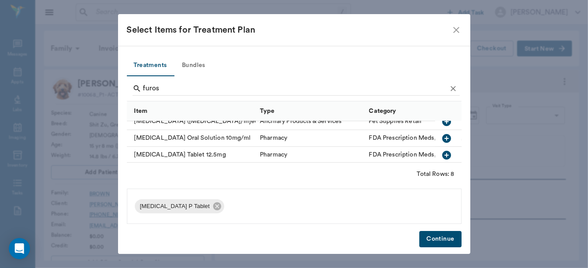
click at [442, 155] on icon "button" at bounding box center [446, 155] width 9 height 9
click at [441, 236] on button "Continue" at bounding box center [441, 239] width 42 height 16
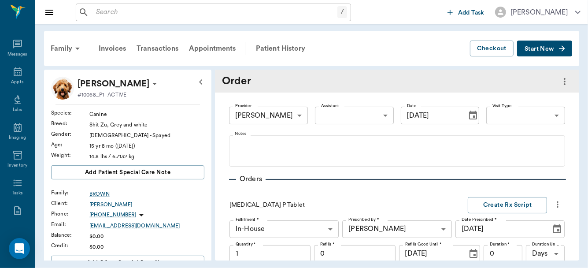
scroll to position [204, 0]
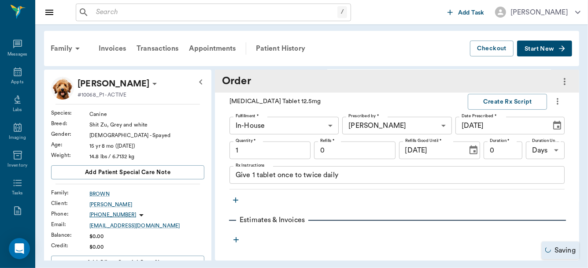
type input "1.00"
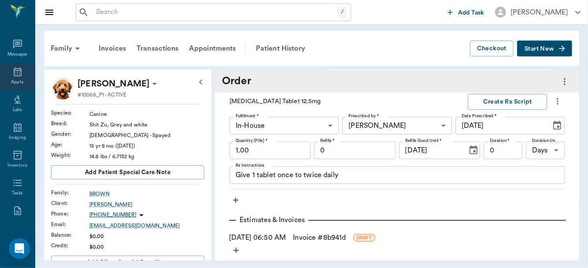
click at [14, 78] on div "Appts" at bounding box center [17, 77] width 35 height 28
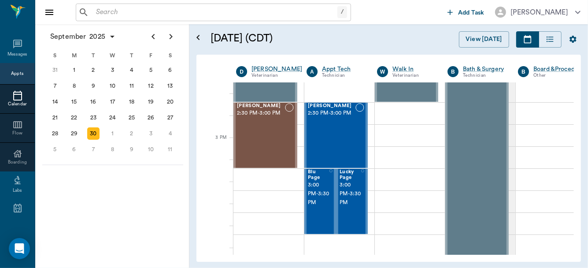
scroll to position [844, 0]
click at [75, 131] on div "29" at bounding box center [74, 133] width 12 height 12
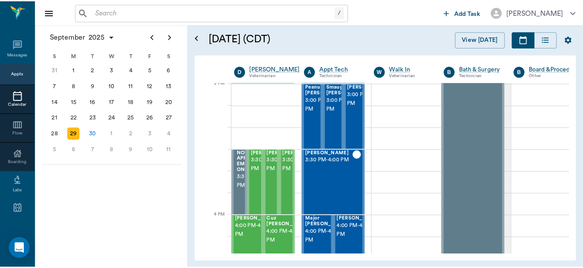
scroll to position [948, 0]
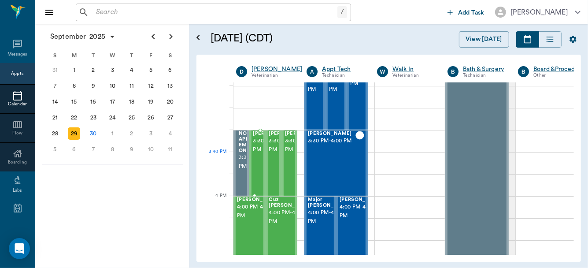
click at [256, 154] on span "3:30 PM - 4:00 PM" at bounding box center [275, 146] width 44 height 18
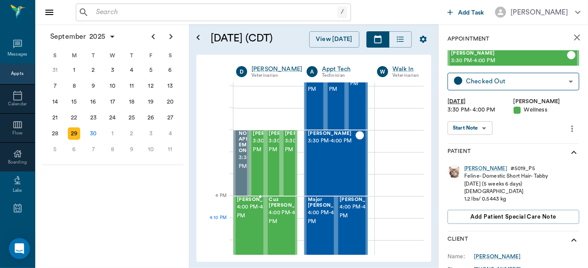
click at [242, 220] on span "4:00 PM - 4:30 PM" at bounding box center [259, 212] width 44 height 18
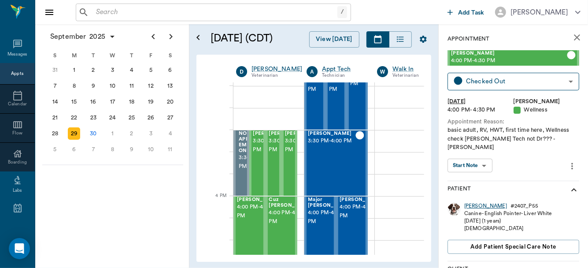
click at [470, 202] on div "Mike" at bounding box center [486, 205] width 43 height 7
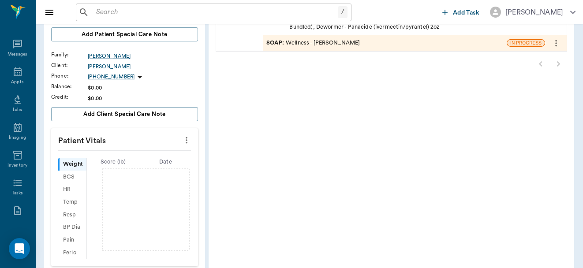
scroll to position [130, 0]
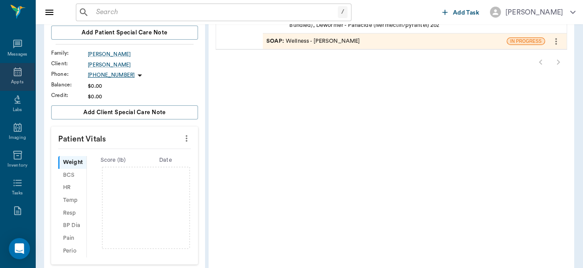
click at [17, 77] on icon at bounding box center [17, 72] width 11 height 11
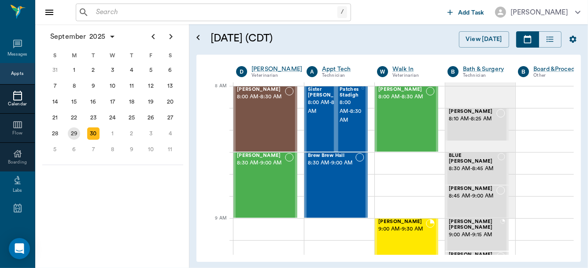
click at [74, 132] on div "29" at bounding box center [74, 133] width 12 height 12
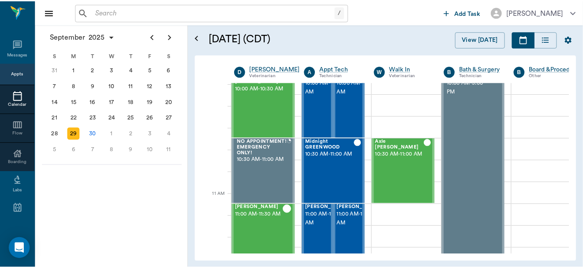
scroll to position [304, 0]
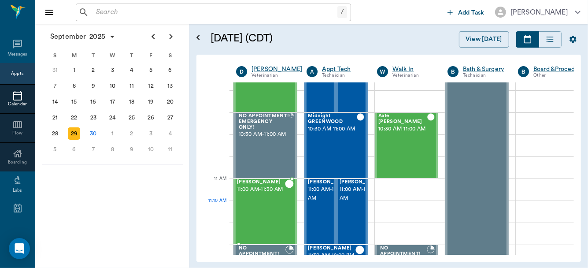
click at [272, 218] on div "ARLO TEMPLETON 11:00 AM - 11:30 AM" at bounding box center [261, 211] width 48 height 64
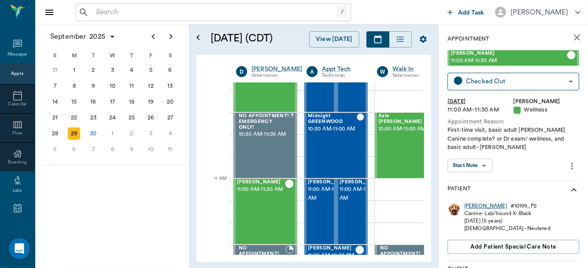
click at [472, 205] on div "ARLO" at bounding box center [486, 205] width 43 height 7
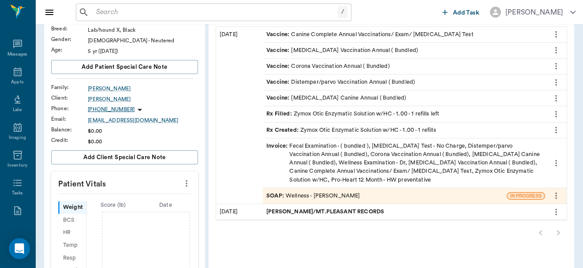
scroll to position [96, 0]
click at [185, 182] on icon "more" at bounding box center [187, 183] width 10 height 11
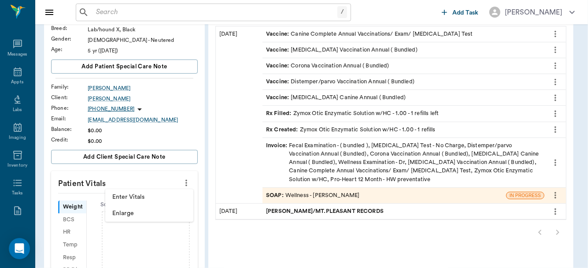
click at [138, 197] on span "Enter Vitals" at bounding box center [149, 197] width 74 height 9
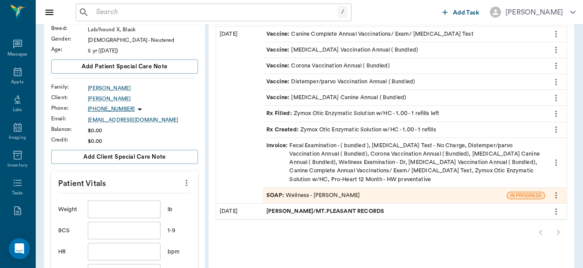
click at [132, 208] on input "text" at bounding box center [124, 210] width 72 height 18
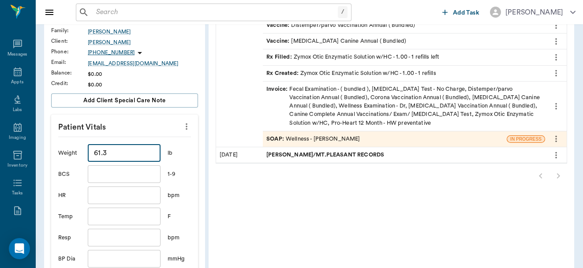
scroll to position [160, 0]
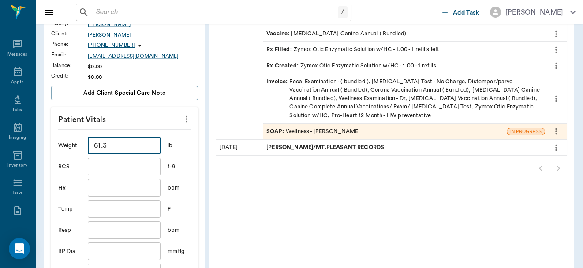
type input "61.3"
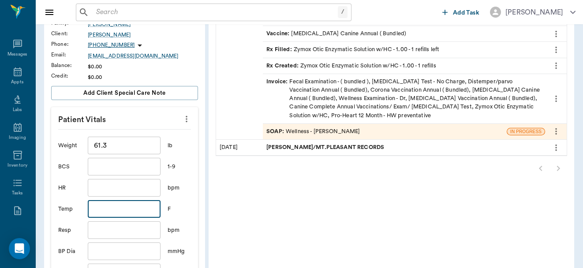
click at [119, 203] on input "text" at bounding box center [124, 209] width 72 height 18
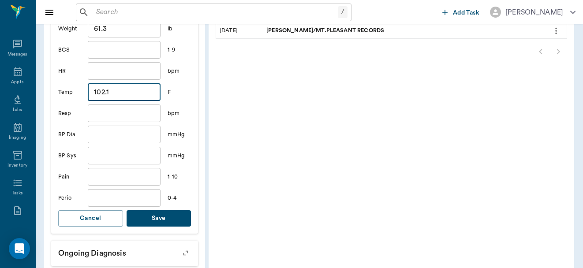
scroll to position [288, 0]
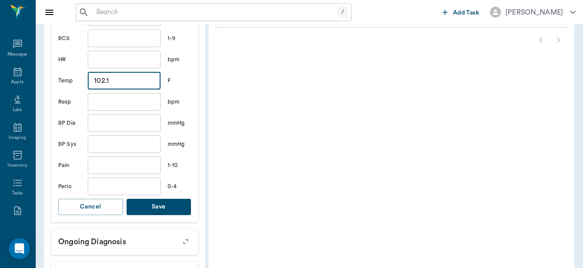
type input "102.1"
click at [164, 205] on button "Save" at bounding box center [158, 207] width 65 height 16
